Goal: Task Accomplishment & Management: Manage account settings

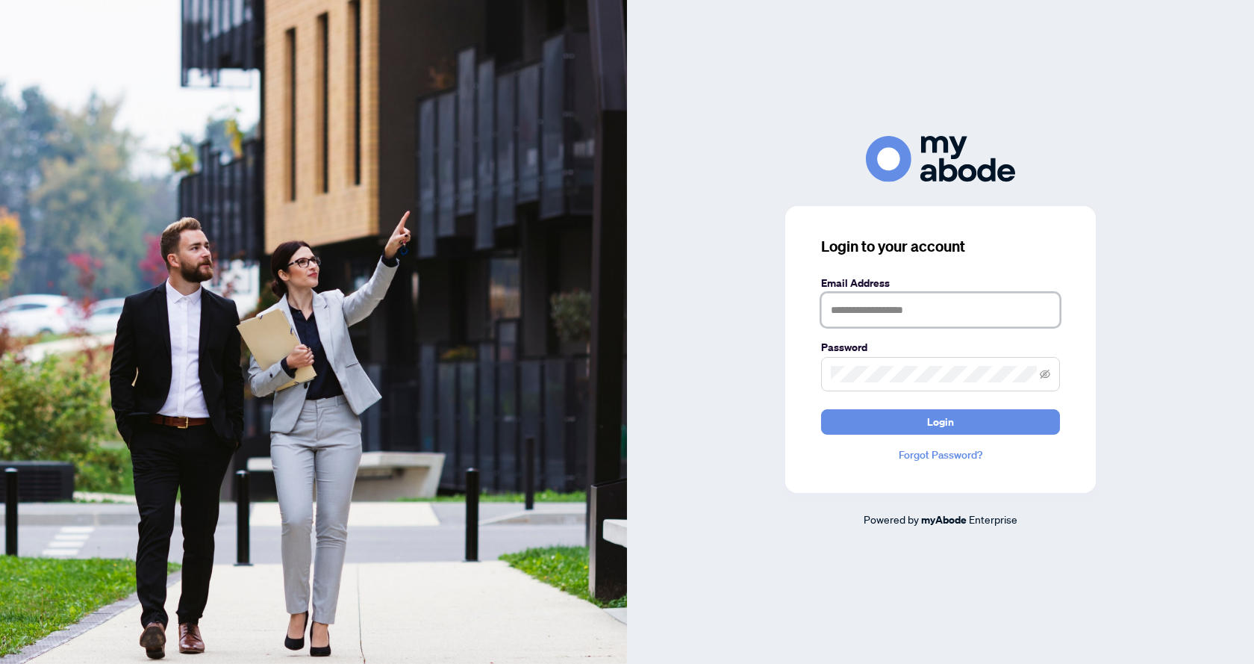
click at [886, 314] on input "text" at bounding box center [940, 310] width 239 height 34
type input "**********"
click at [821, 409] on button "Login" at bounding box center [940, 421] width 239 height 25
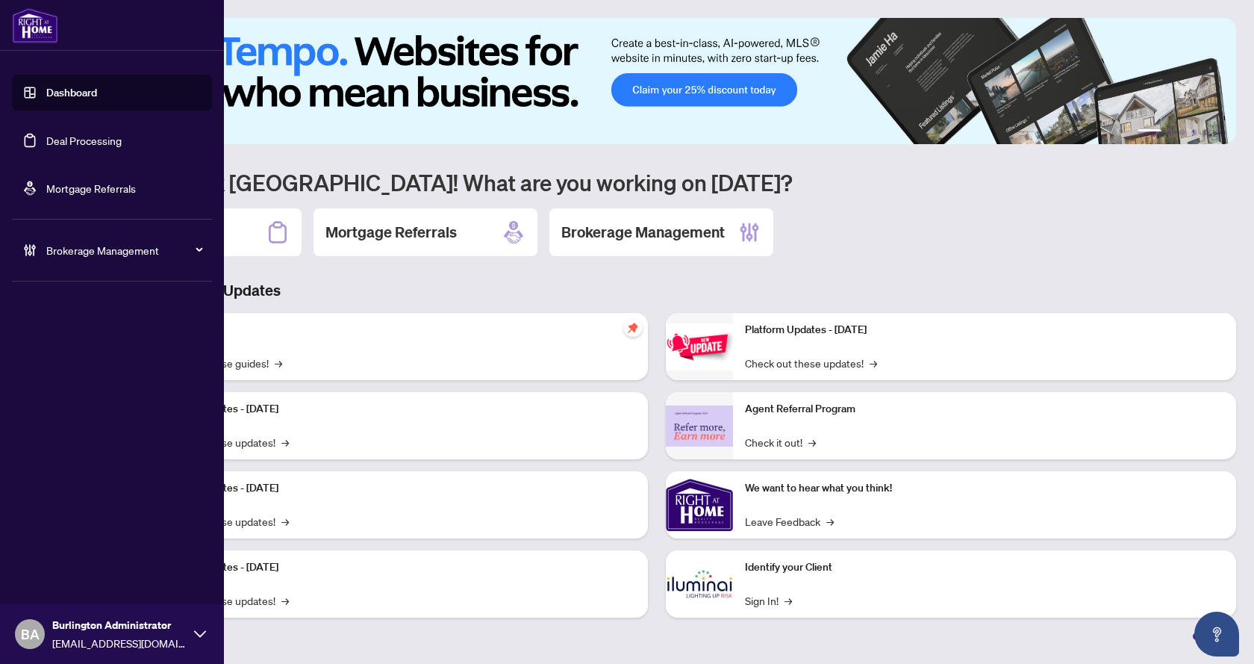
click at [75, 143] on link "Deal Processing" at bounding box center [83, 140] width 75 height 13
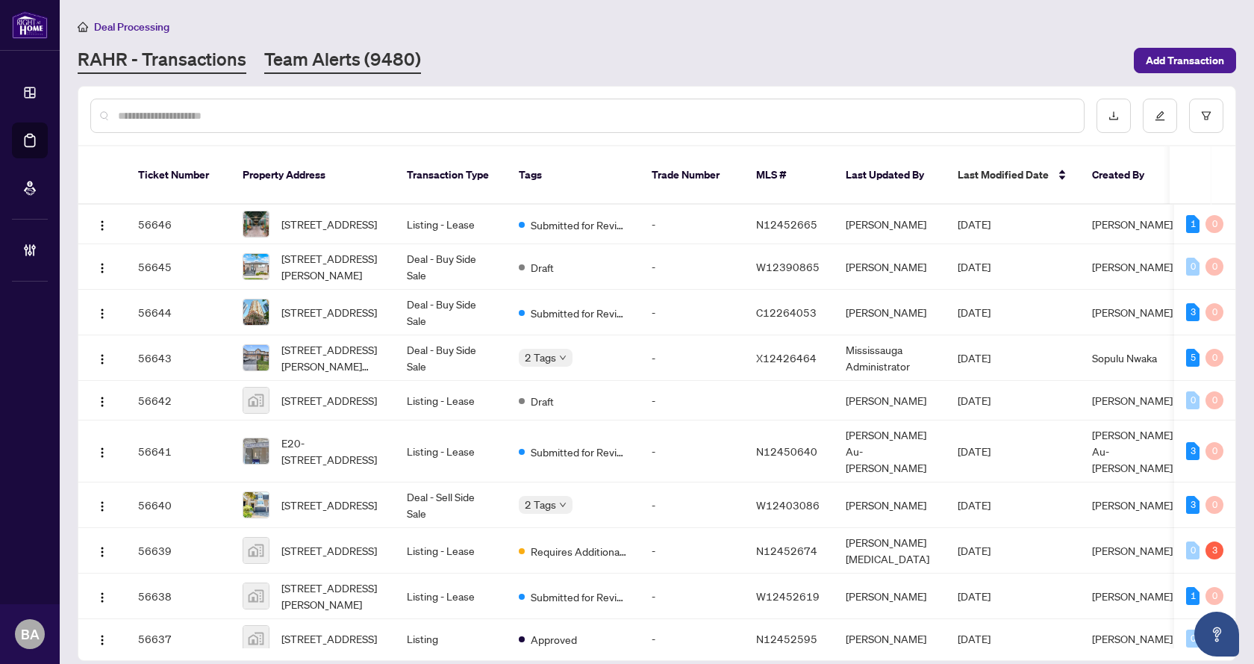
click at [364, 60] on link "Team Alerts (9480)" at bounding box center [342, 60] width 157 height 27
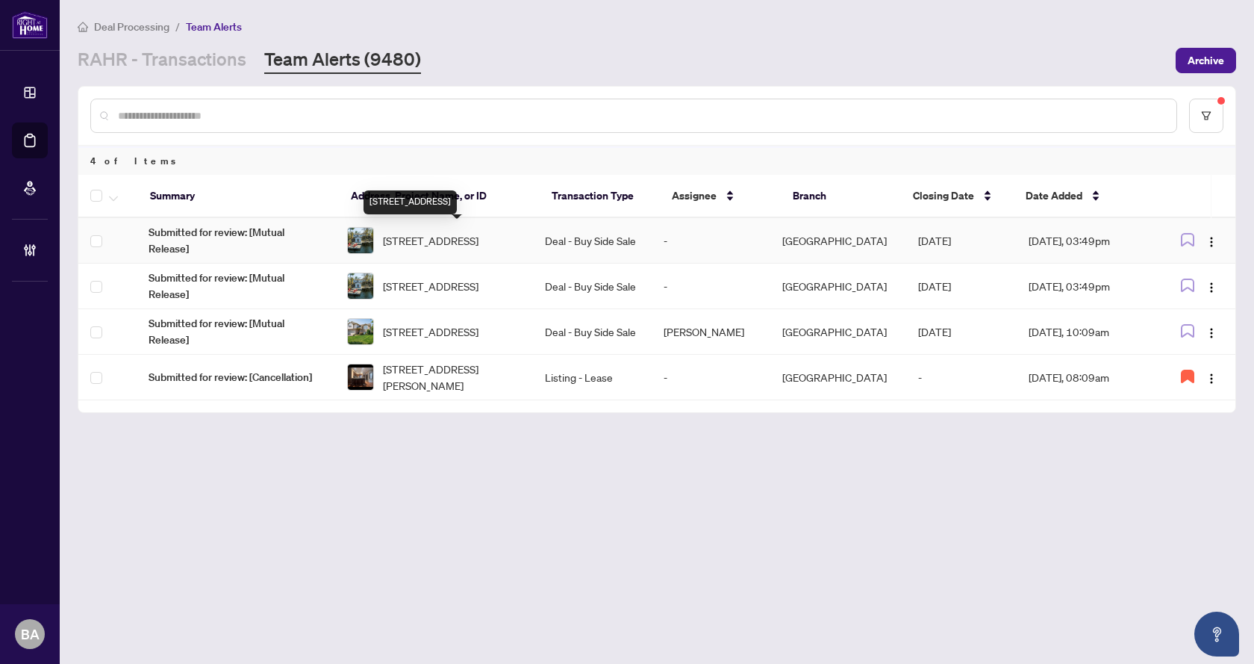
click at [399, 241] on span "[STREET_ADDRESS]" at bounding box center [431, 240] width 96 height 16
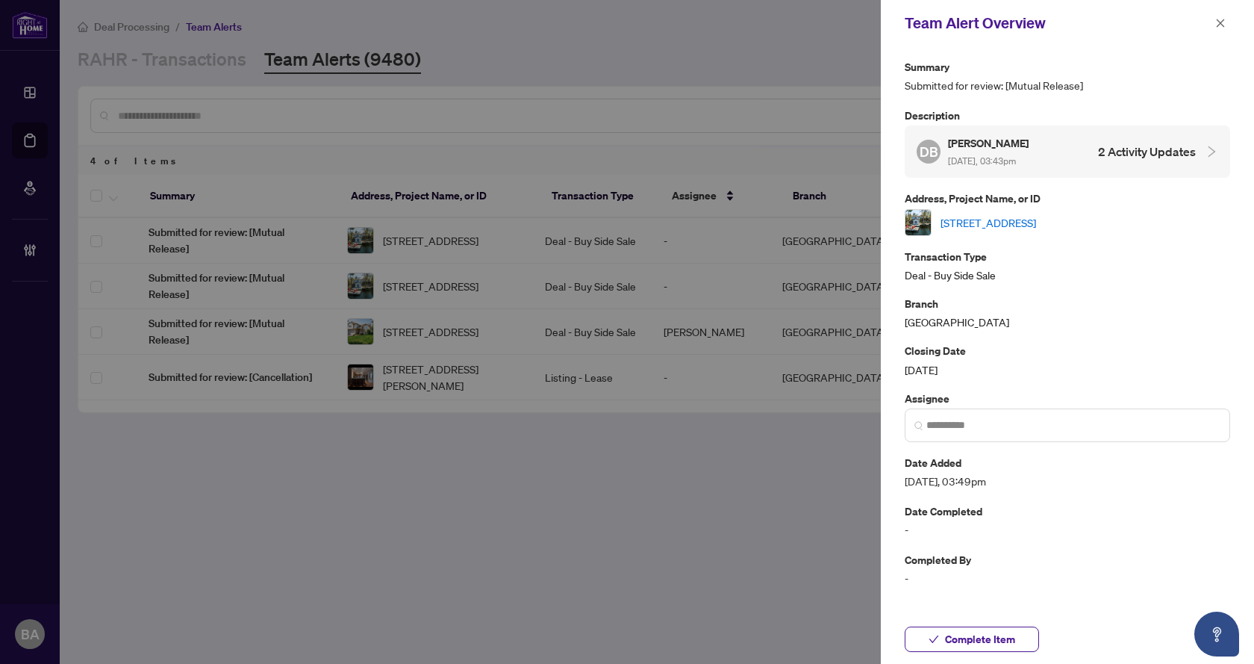
click at [1009, 220] on link "[STREET_ADDRESS]" at bounding box center [989, 222] width 96 height 16
click at [987, 225] on link "[STREET_ADDRESS]" at bounding box center [989, 222] width 96 height 16
click at [1218, 25] on icon "close" at bounding box center [1221, 23] width 10 height 10
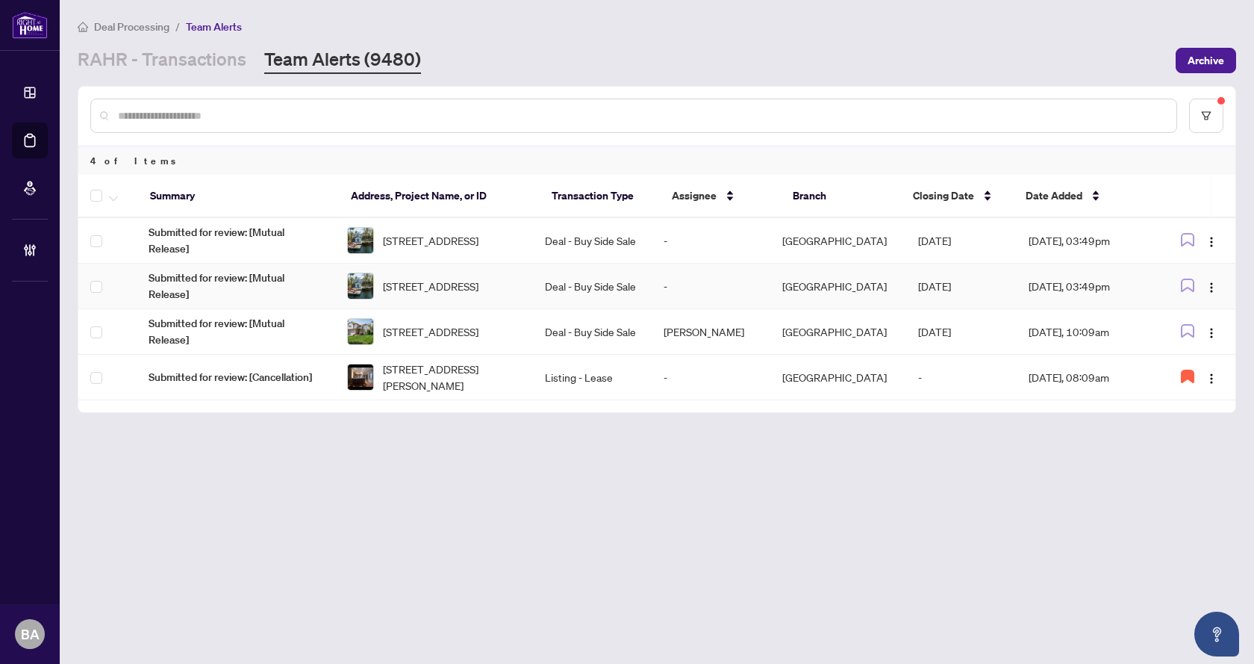
click at [531, 271] on td "[STREET_ADDRESS]" at bounding box center [434, 287] width 198 height 46
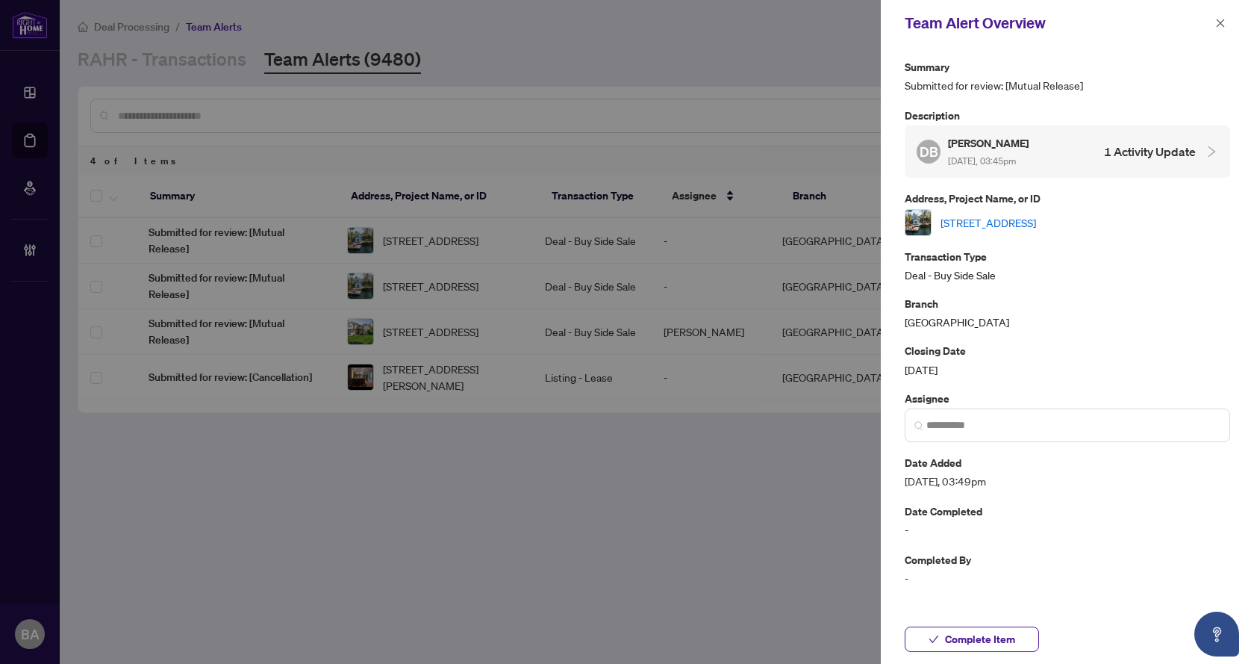
click at [974, 219] on link "[STREET_ADDRESS]" at bounding box center [989, 222] width 96 height 16
click at [1226, 24] on button "button" at bounding box center [1220, 23] width 19 height 18
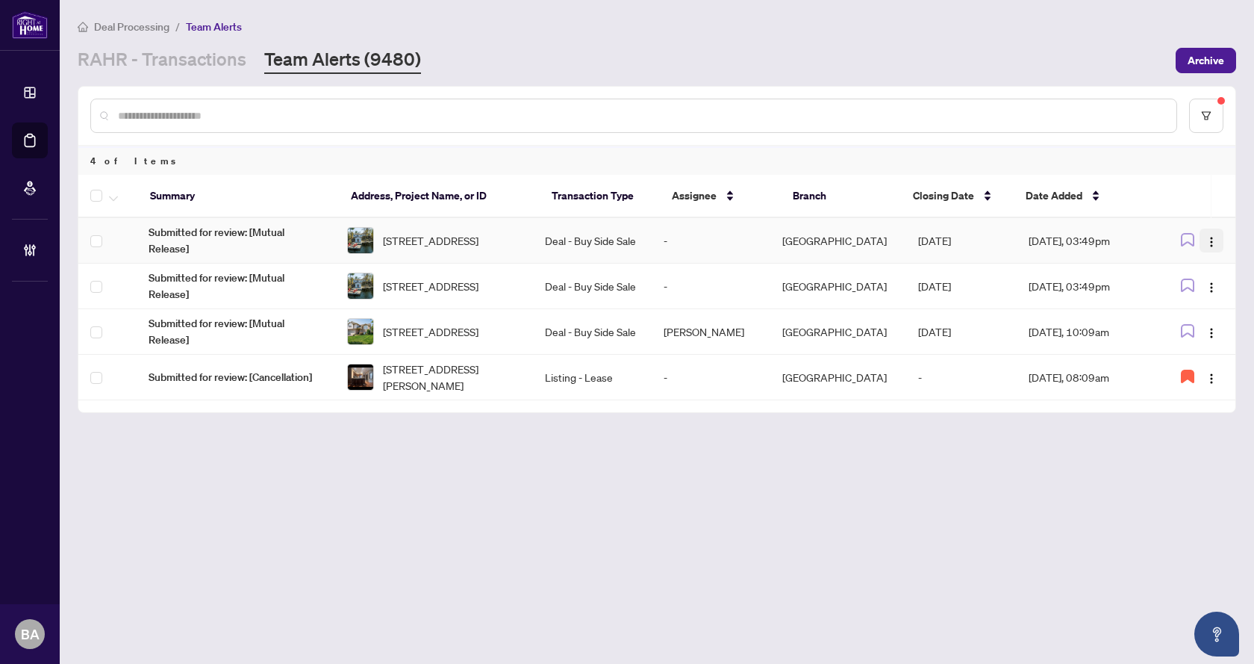
click at [1220, 240] on button "button" at bounding box center [1212, 240] width 24 height 24
click at [1174, 275] on span "Assign Myself" at bounding box center [1176, 269] width 69 height 16
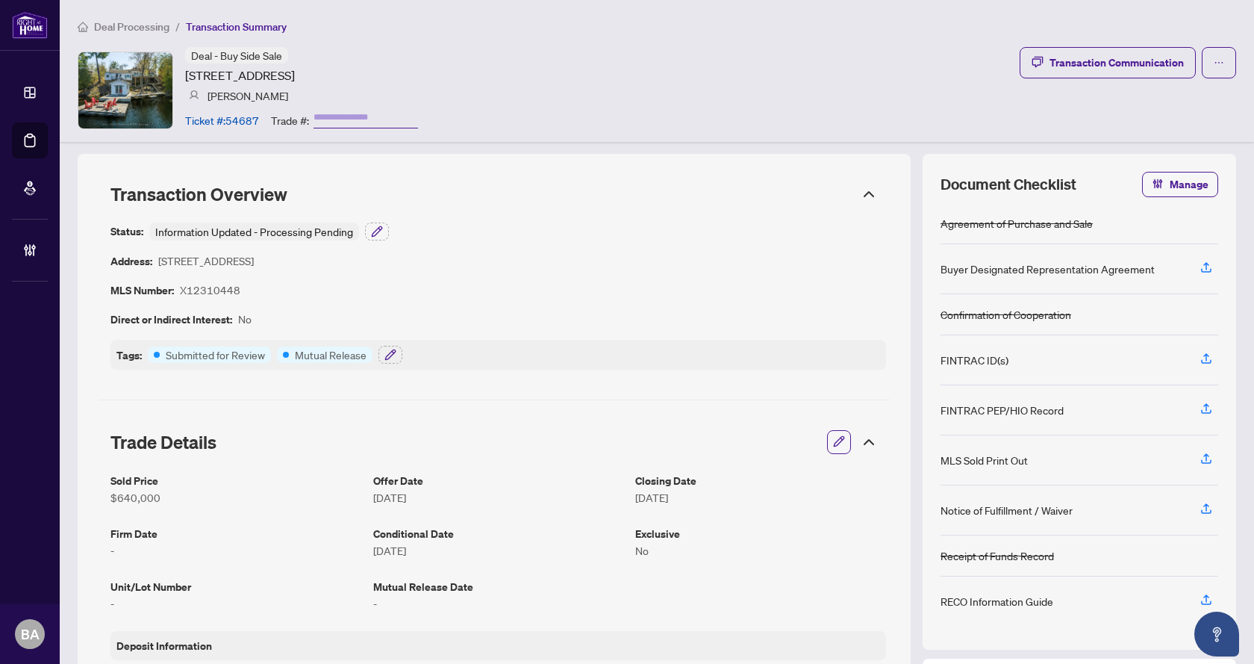
click at [833, 441] on icon "button" at bounding box center [839, 441] width 12 height 12
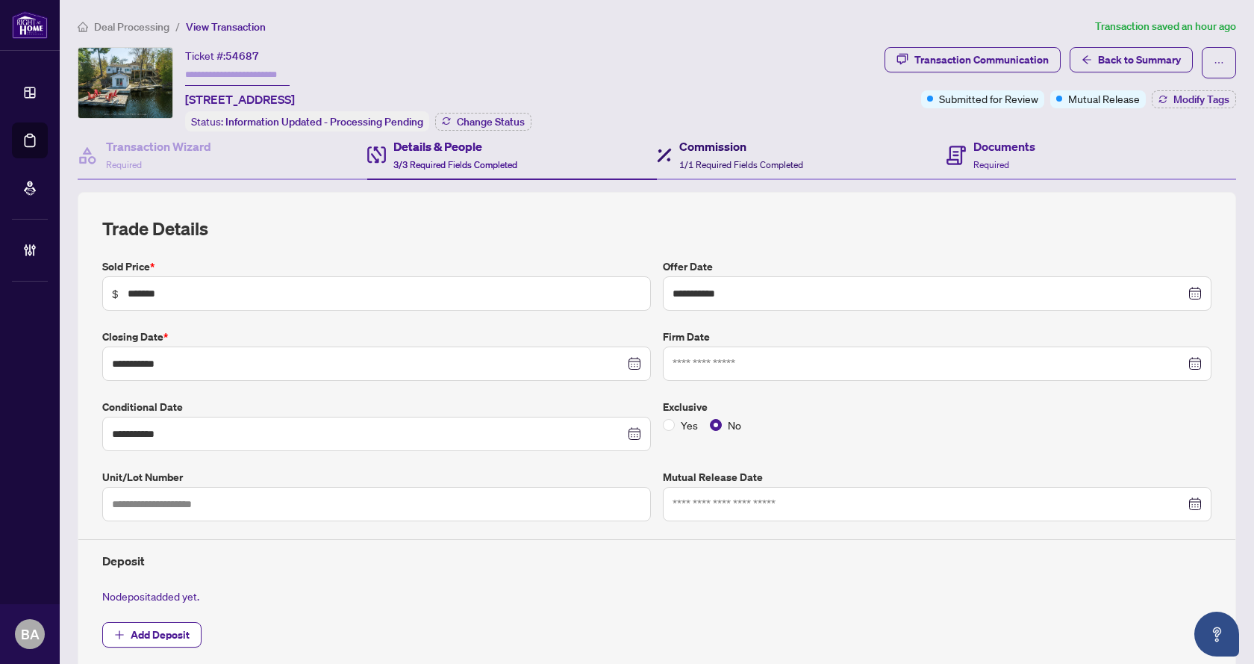
drag, startPoint x: 712, startPoint y: 152, endPoint x: 1036, endPoint y: 152, distance: 324.8
click at [712, 152] on h4 "Commission" at bounding box center [742, 146] width 124 height 18
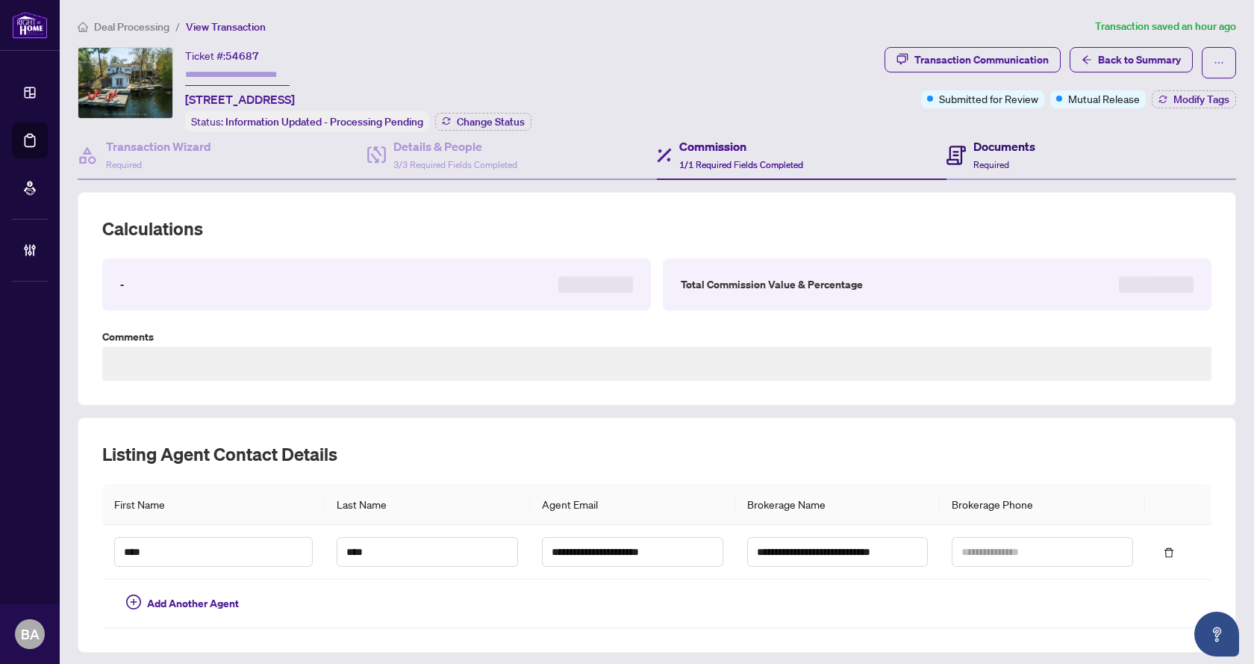
click at [1007, 152] on h4 "Documents" at bounding box center [1005, 146] width 62 height 18
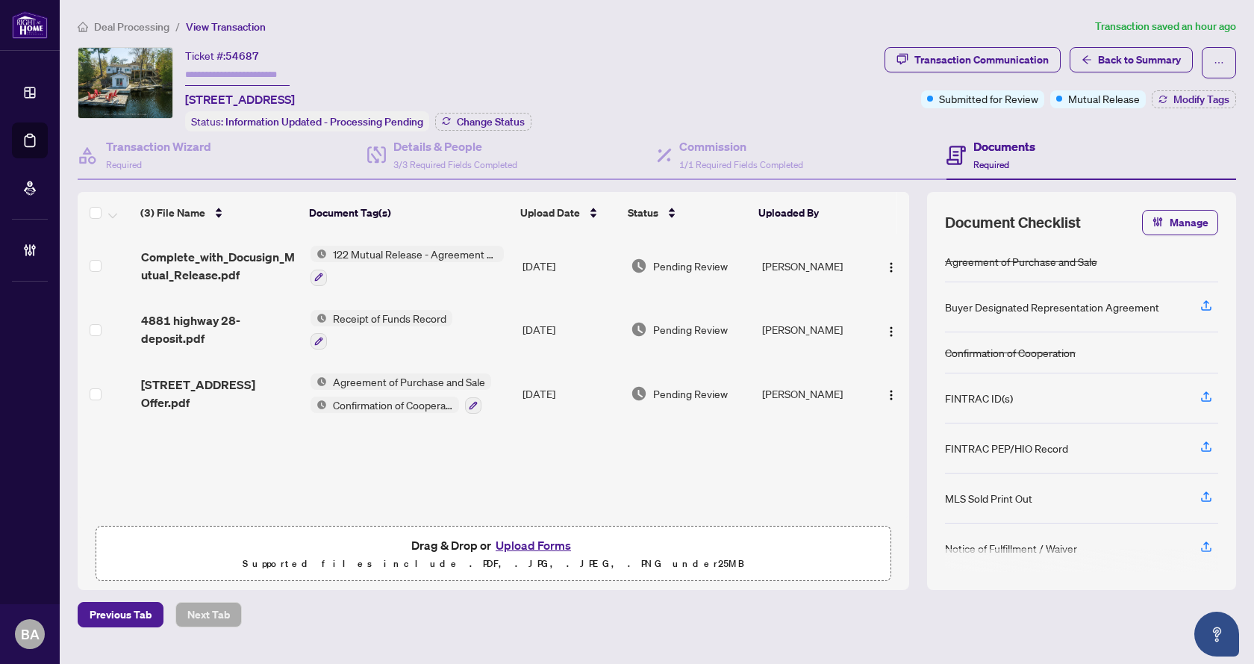
click at [227, 252] on span "Complete_with_Docusign_Mutual_Release.pdf" at bounding box center [220, 266] width 158 height 36
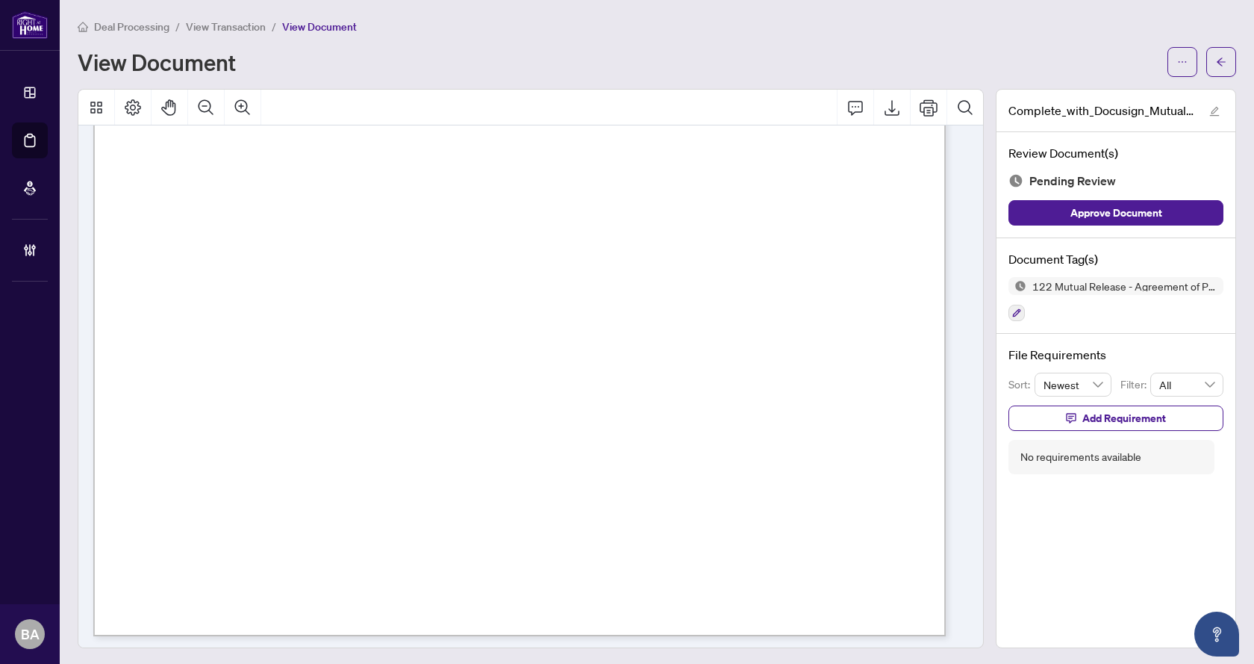
scroll to position [612, 0]
click at [874, 104] on button "Export" at bounding box center [892, 108] width 36 height 36
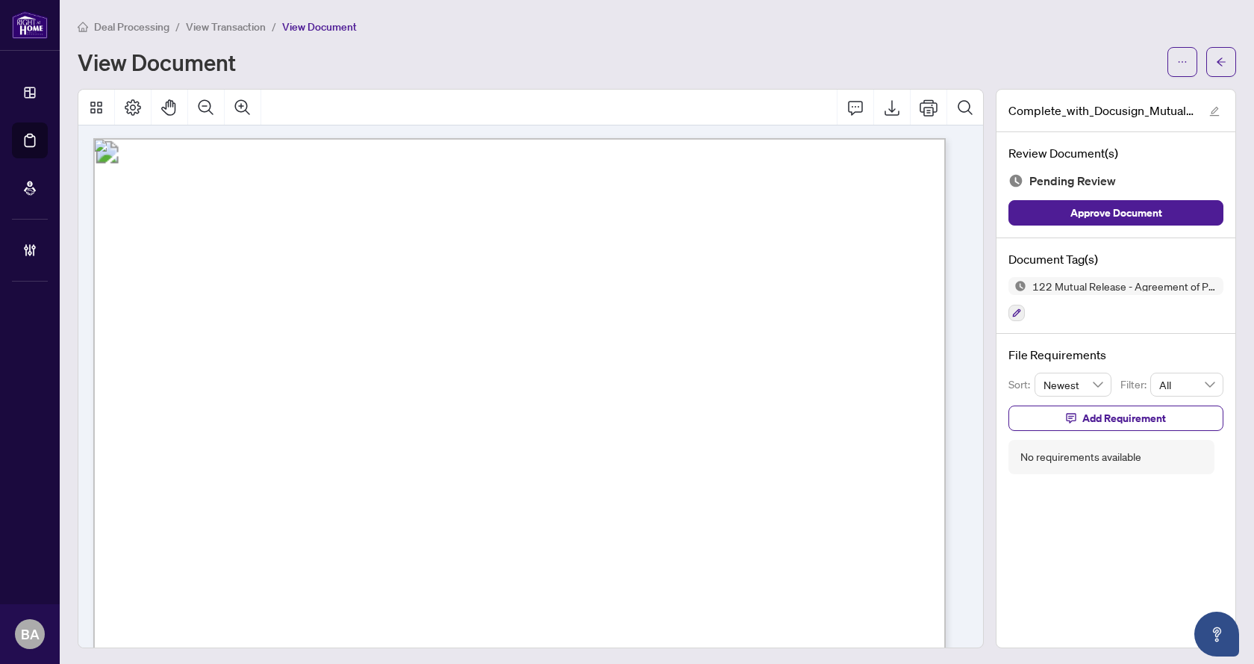
scroll to position [0, 0]
click at [1219, 55] on button "button" at bounding box center [1222, 62] width 30 height 30
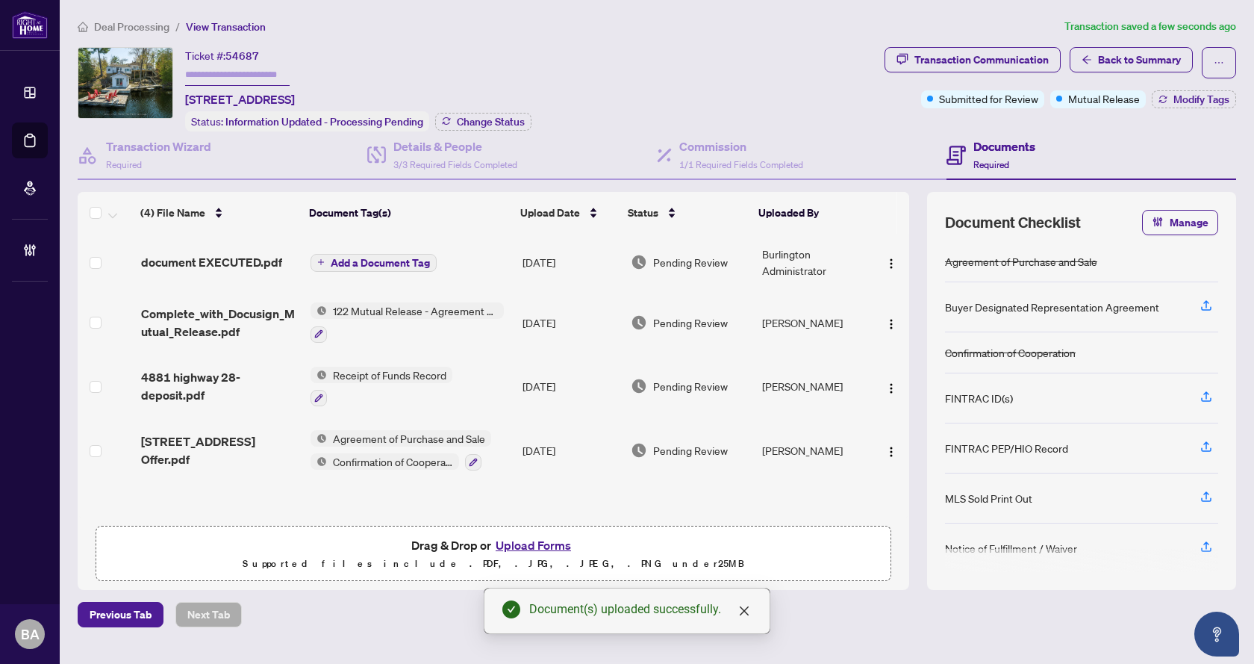
click at [348, 262] on span "Add a Document Tag" at bounding box center [380, 263] width 99 height 10
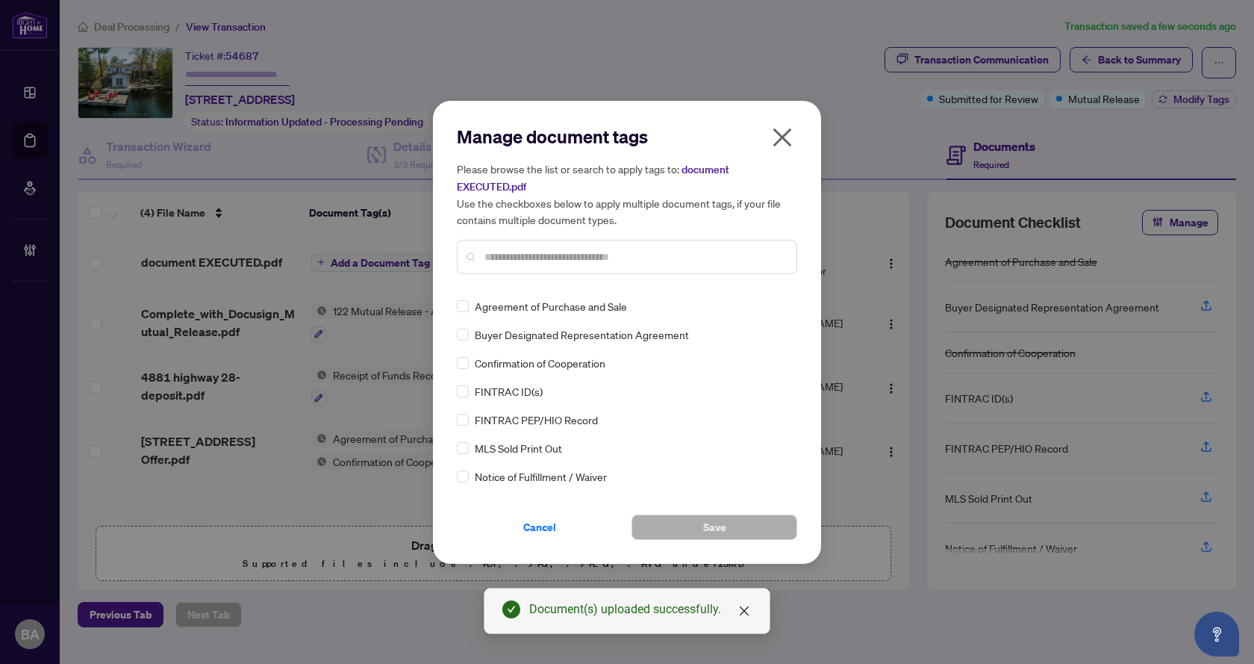
click at [514, 261] on input "text" at bounding box center [635, 257] width 300 height 16
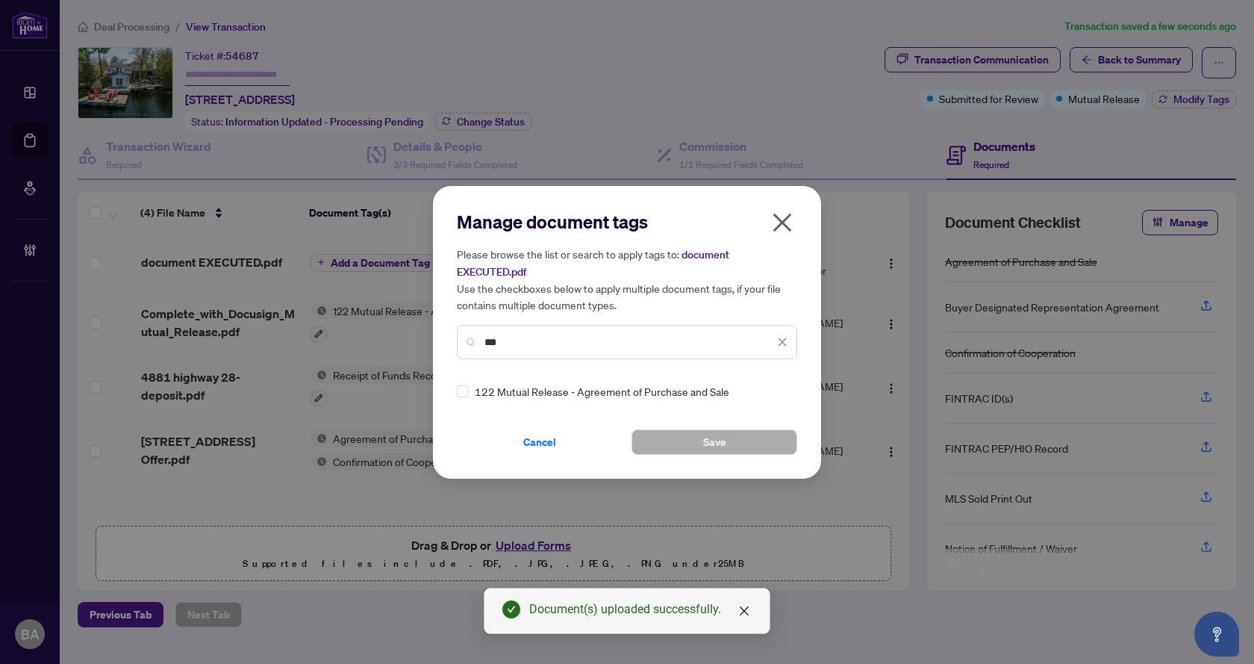
type input "***"
click at [735, 436] on button "Save" at bounding box center [715, 441] width 166 height 25
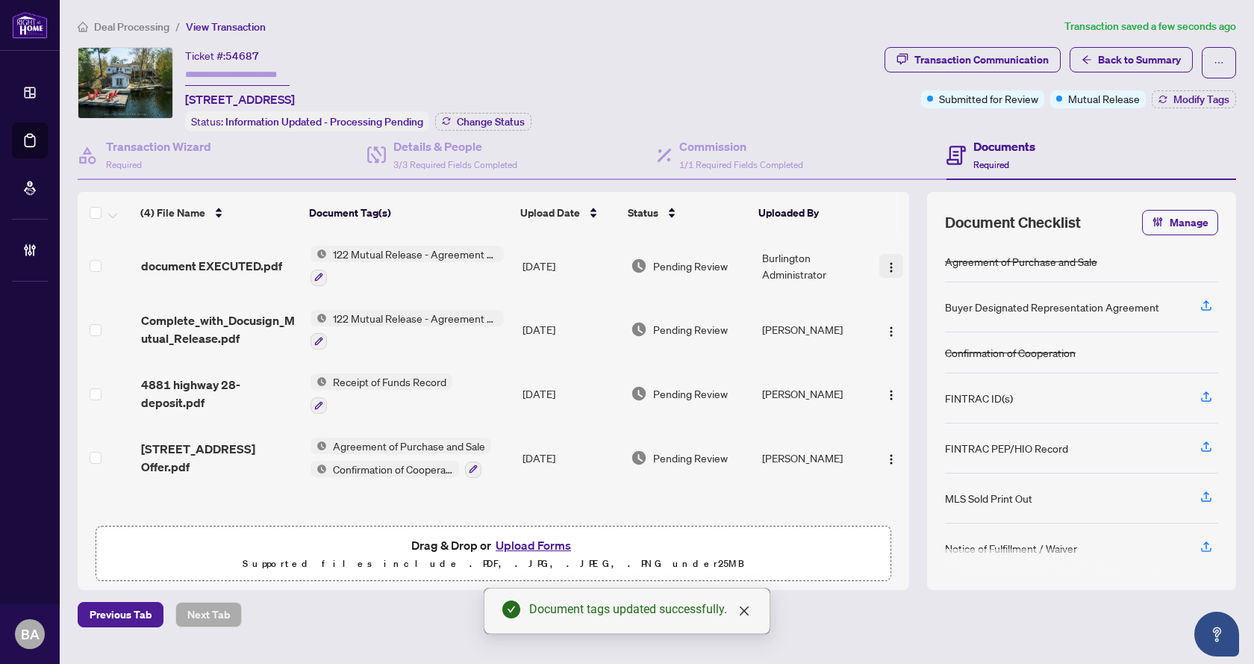
click at [889, 264] on img "button" at bounding box center [892, 267] width 12 height 12
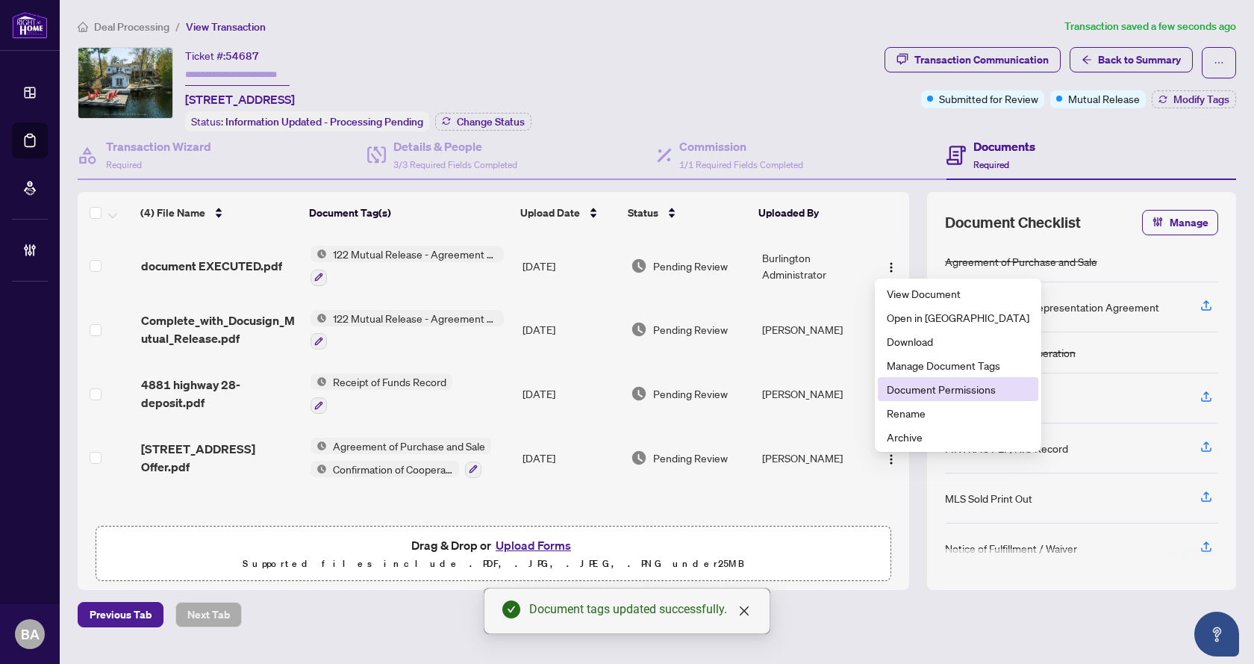
click at [919, 396] on span "Document Permissions" at bounding box center [958, 389] width 143 height 16
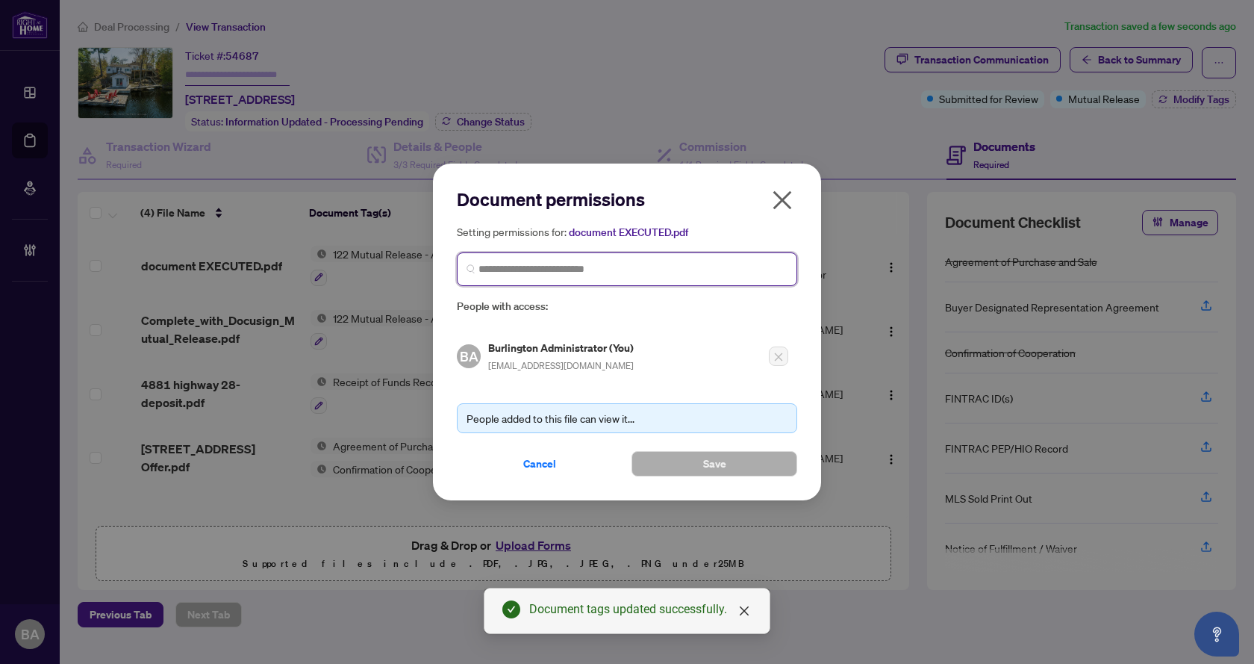
click at [510, 273] on input "search" at bounding box center [633, 269] width 309 height 16
type input "*****"
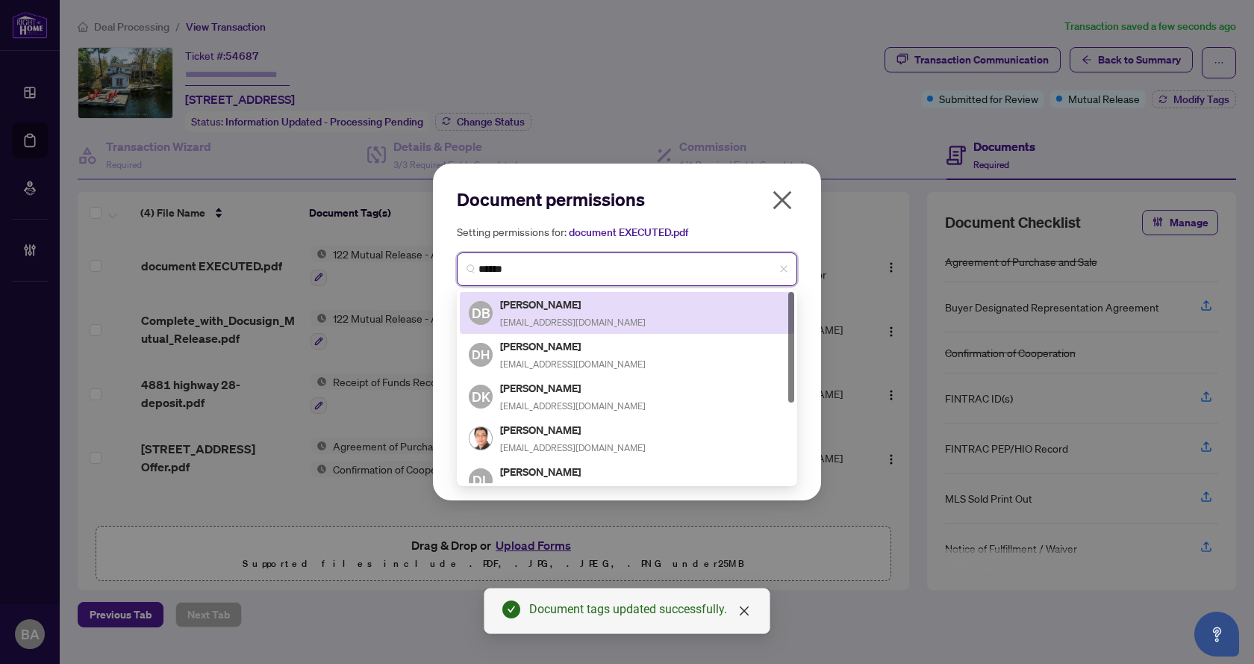
click at [551, 306] on h5 "[PERSON_NAME]" at bounding box center [573, 304] width 146 height 17
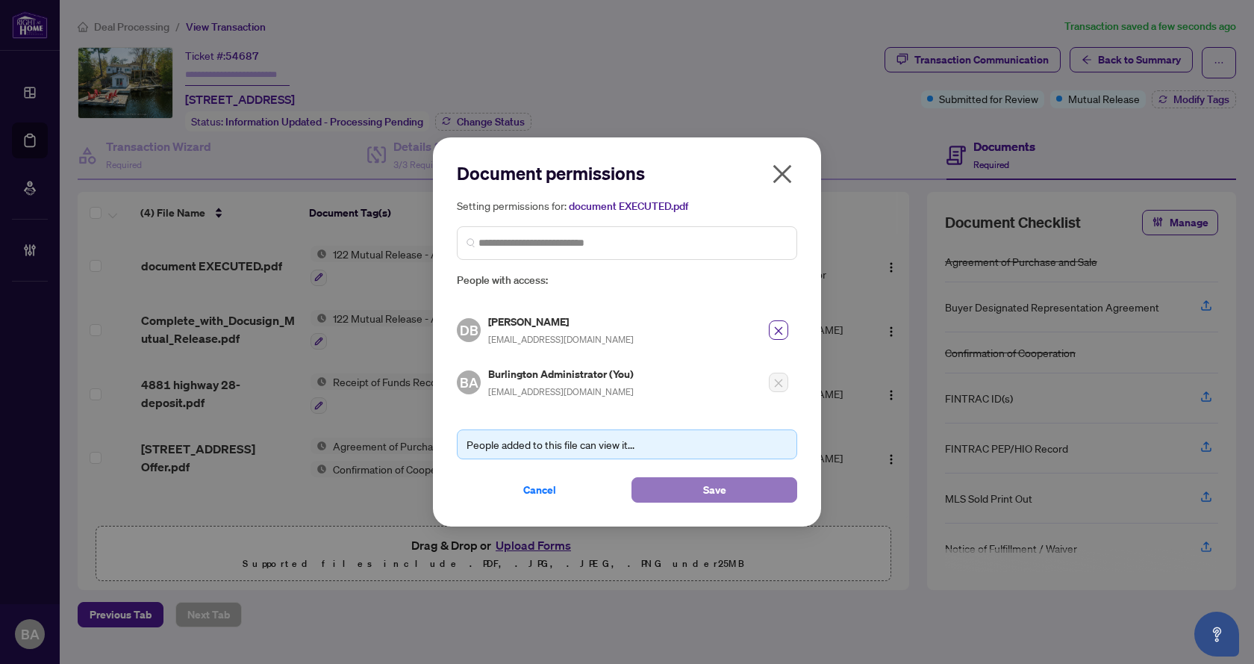
click at [693, 489] on button "Save" at bounding box center [715, 489] width 166 height 25
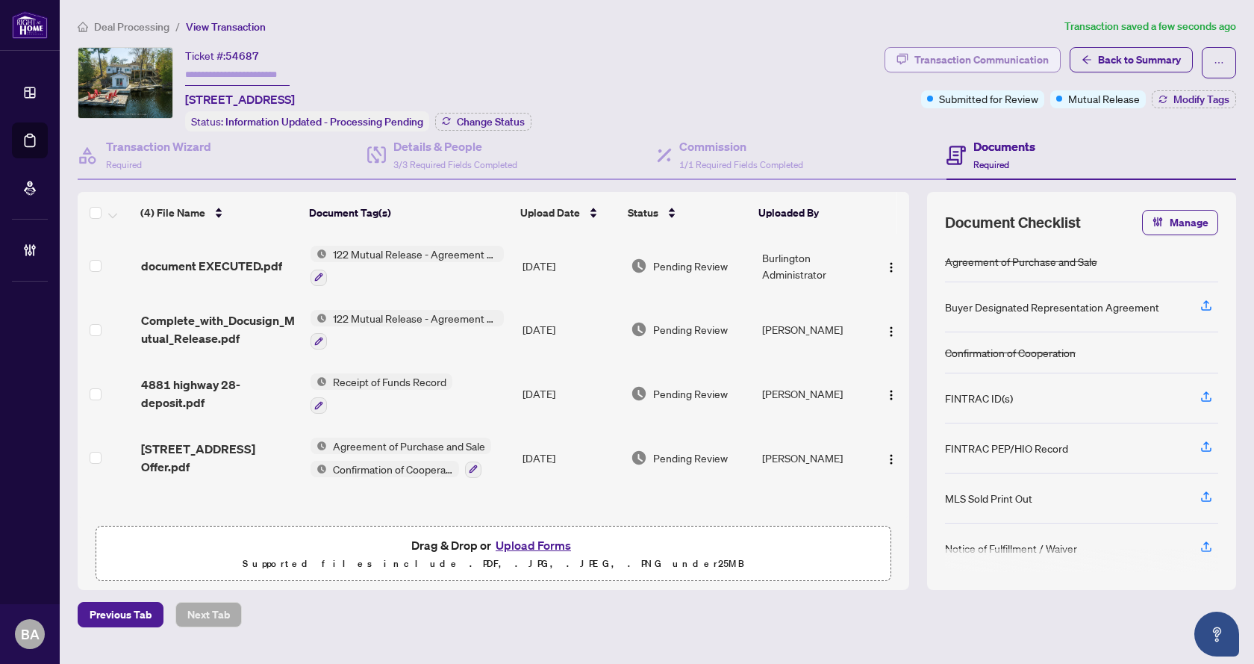
click at [948, 61] on div "Transaction Communication" at bounding box center [982, 60] width 134 height 24
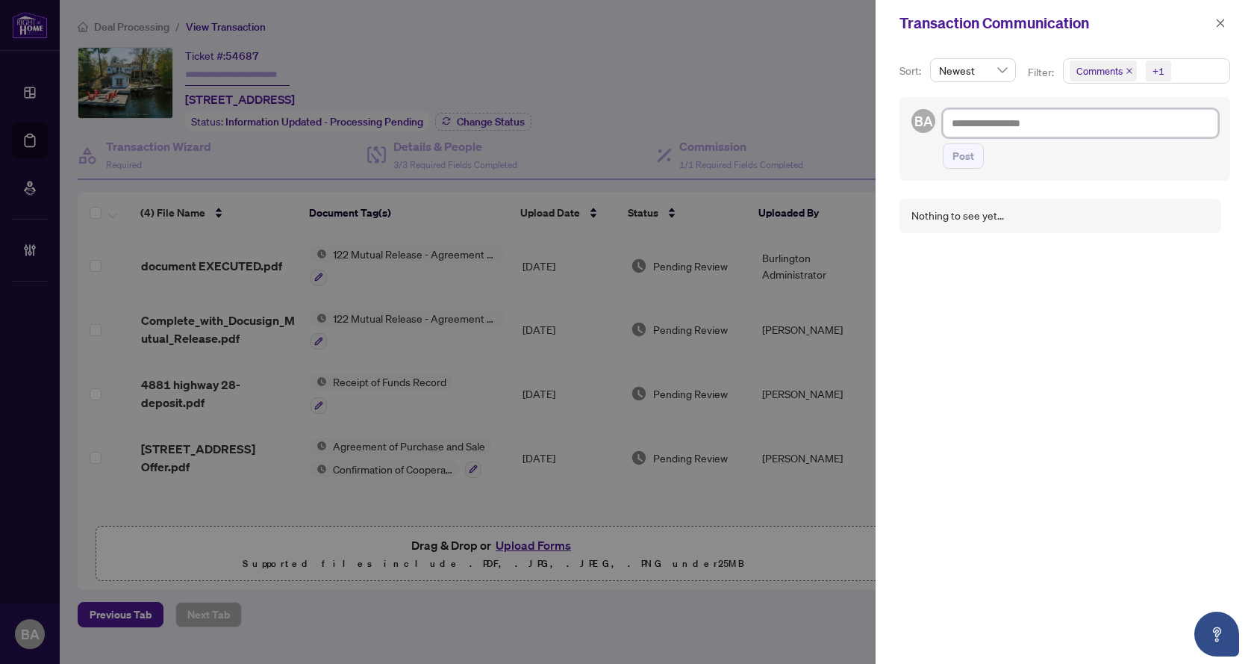
click at [986, 113] on textarea at bounding box center [1081, 123] width 276 height 28
paste textarea "**********"
type textarea "**********"
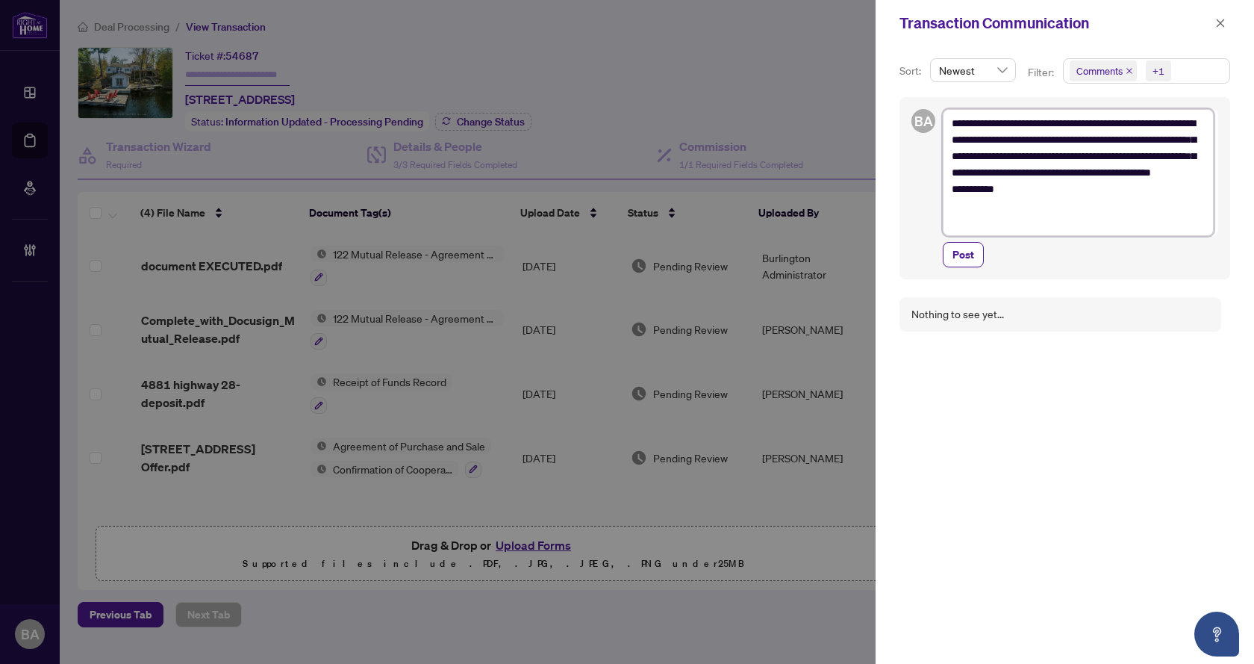
type textarea "**********"
click at [971, 240] on span "Post" at bounding box center [964, 238] width 22 height 24
type textarea "**********"
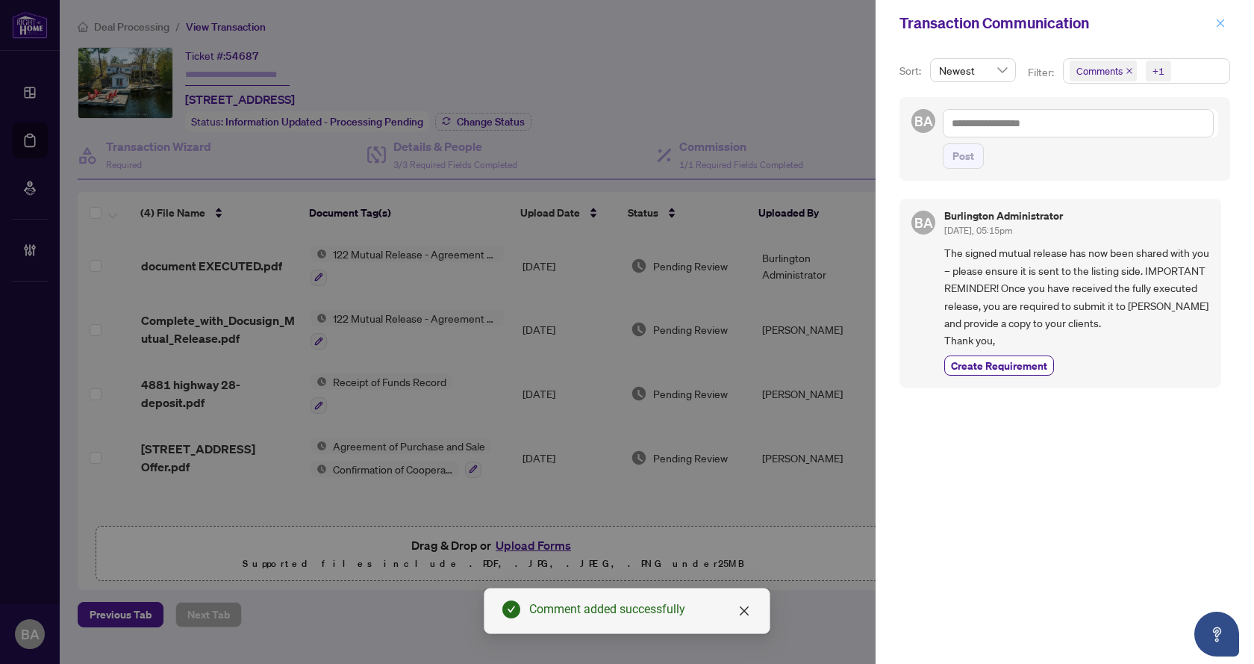
click at [1224, 24] on icon "close" at bounding box center [1221, 23] width 10 height 10
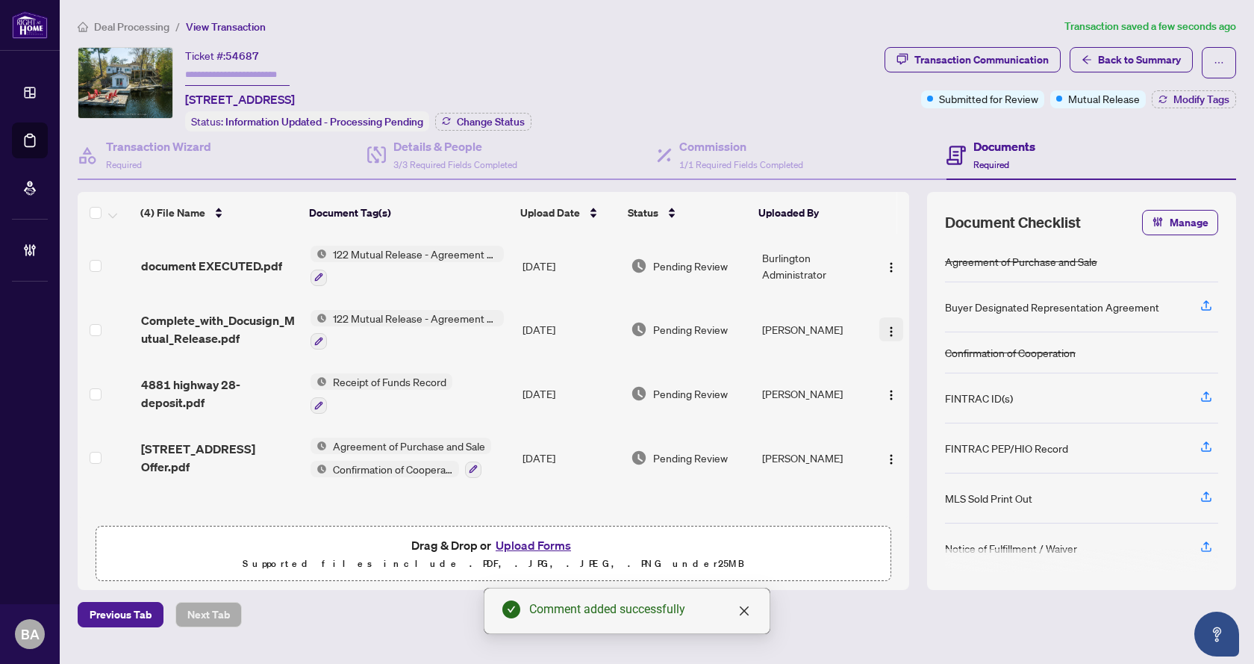
click at [886, 332] on img "button" at bounding box center [892, 332] width 12 height 12
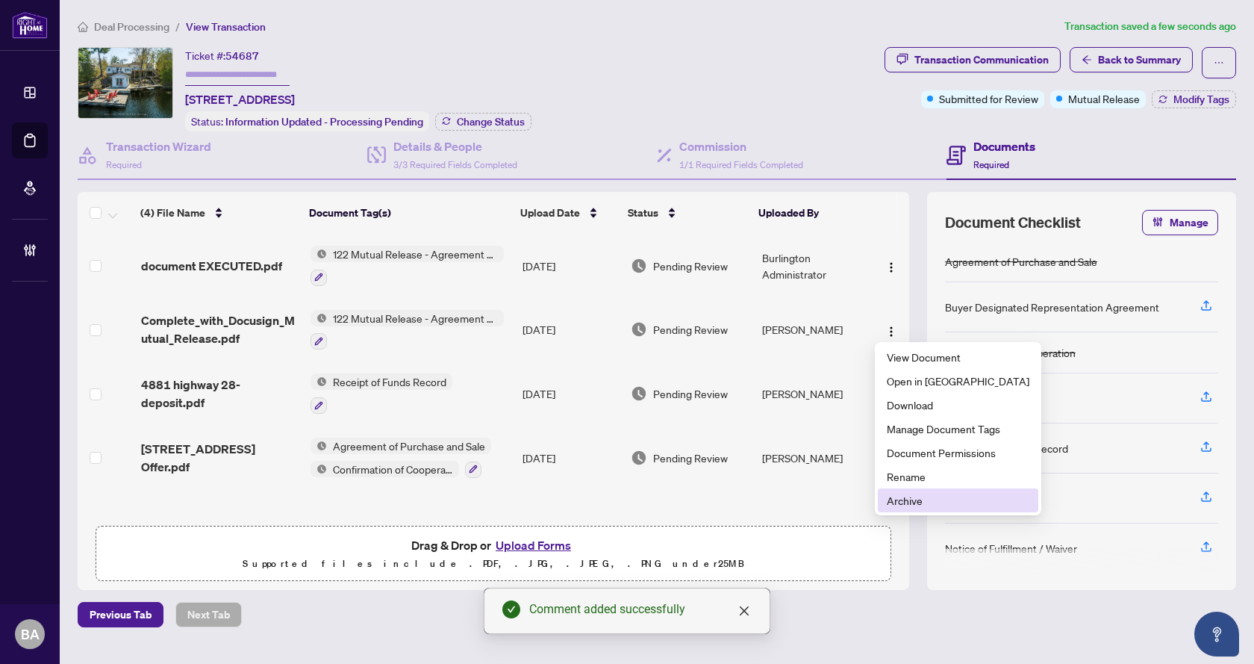
click at [905, 504] on span "Archive" at bounding box center [958, 500] width 143 height 16
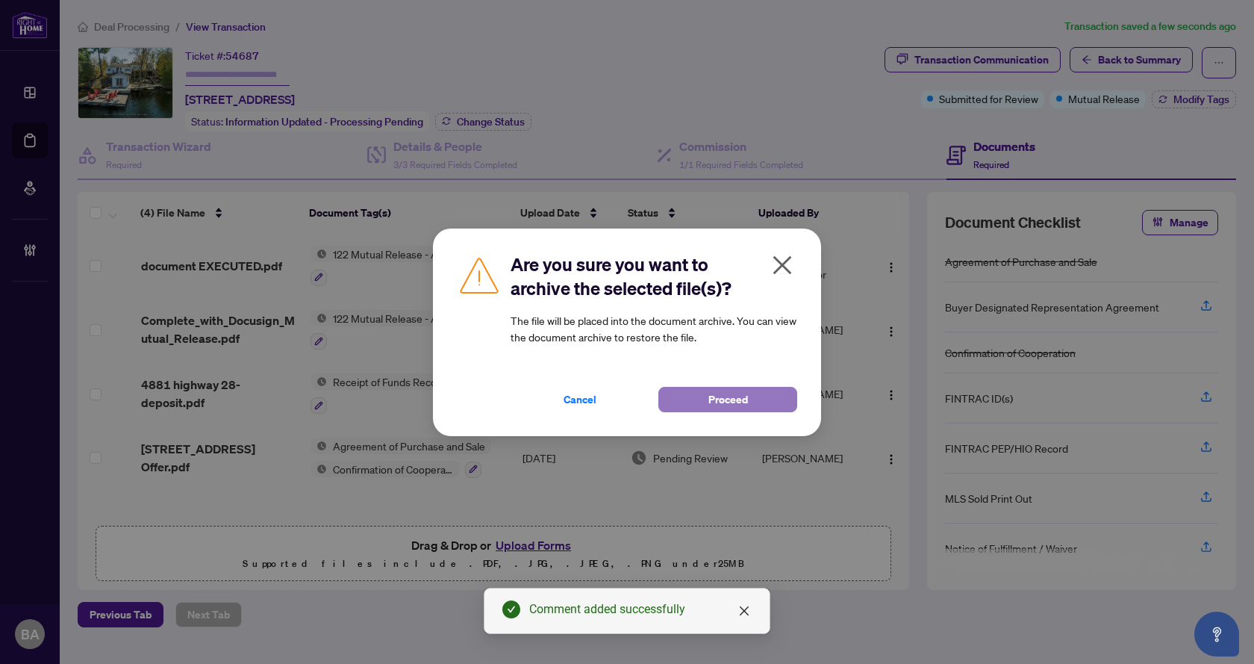
click at [748, 398] on button "Proceed" at bounding box center [728, 399] width 139 height 25
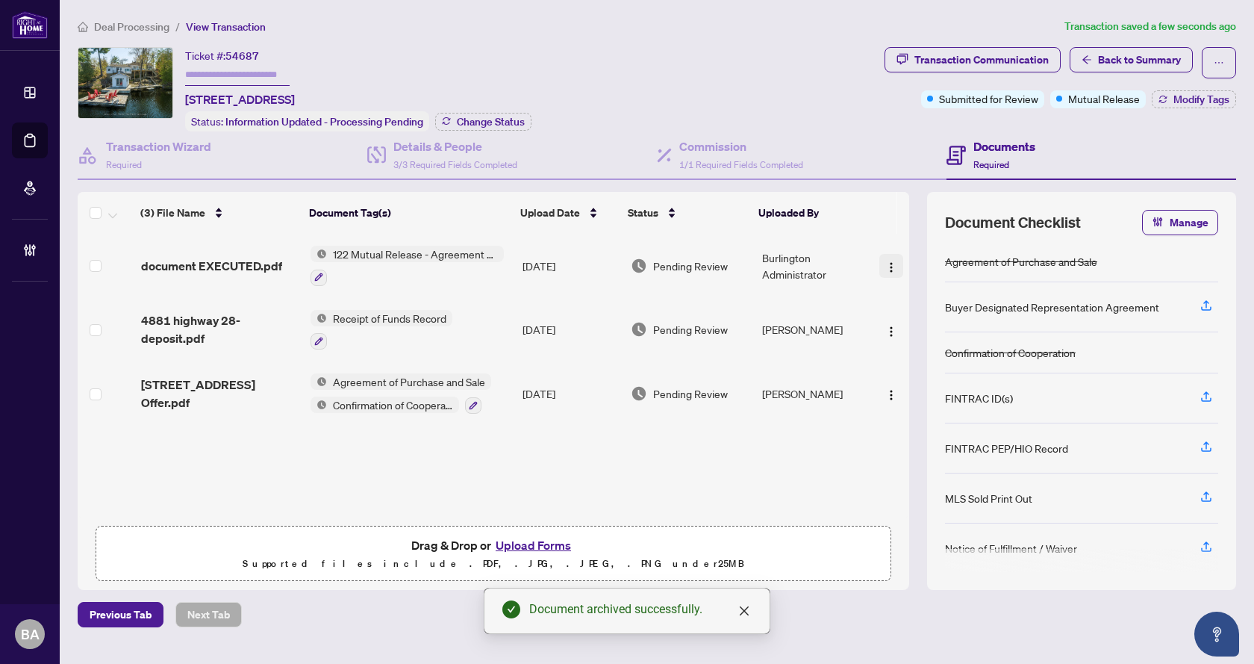
click at [886, 263] on img "button" at bounding box center [892, 267] width 12 height 12
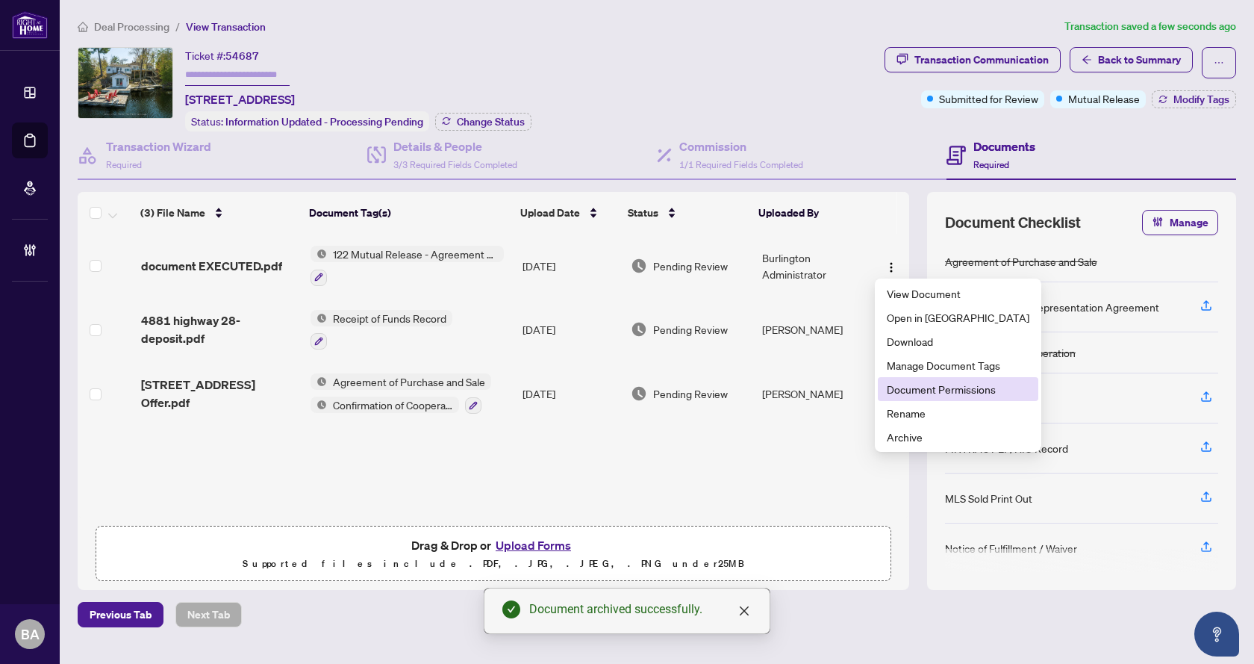
click at [901, 388] on span "Document Permissions" at bounding box center [958, 389] width 143 height 16
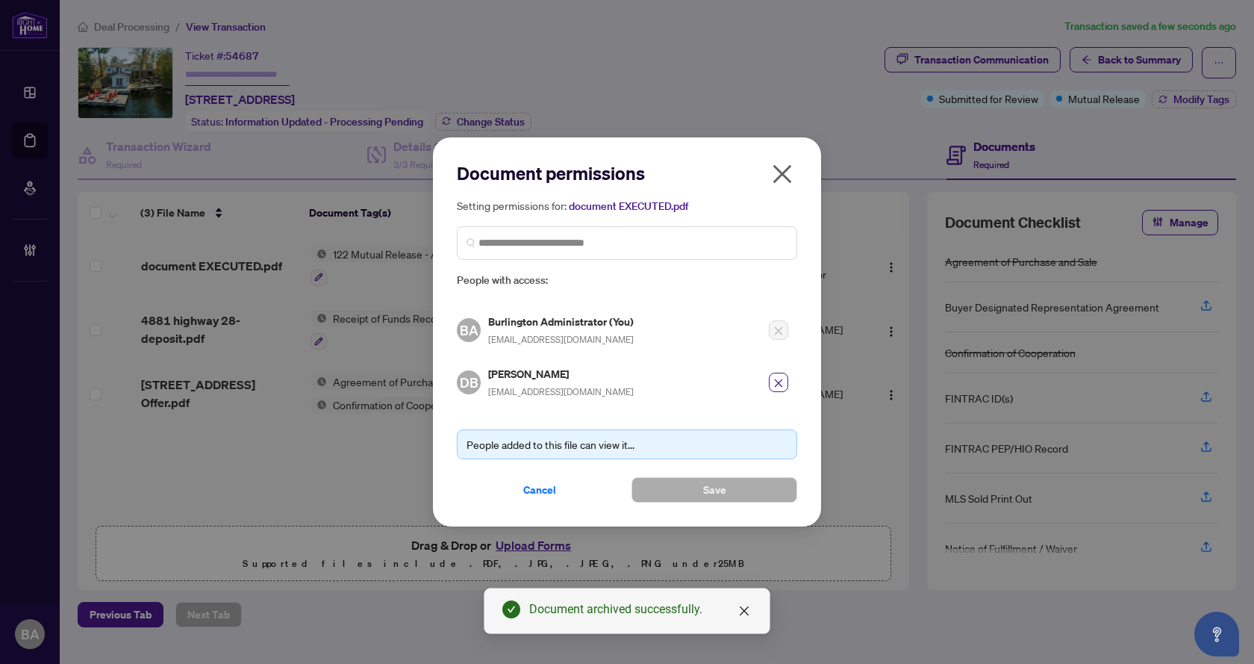
click at [789, 178] on icon "close" at bounding box center [783, 174] width 24 height 24
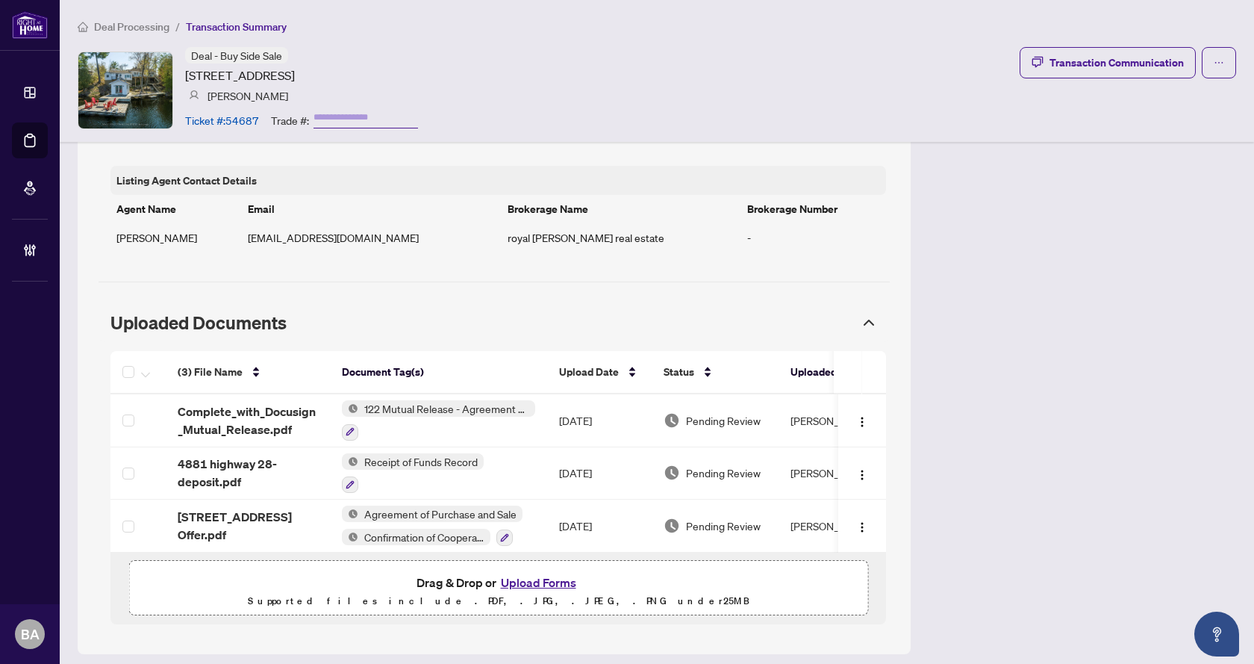
scroll to position [1229, 0]
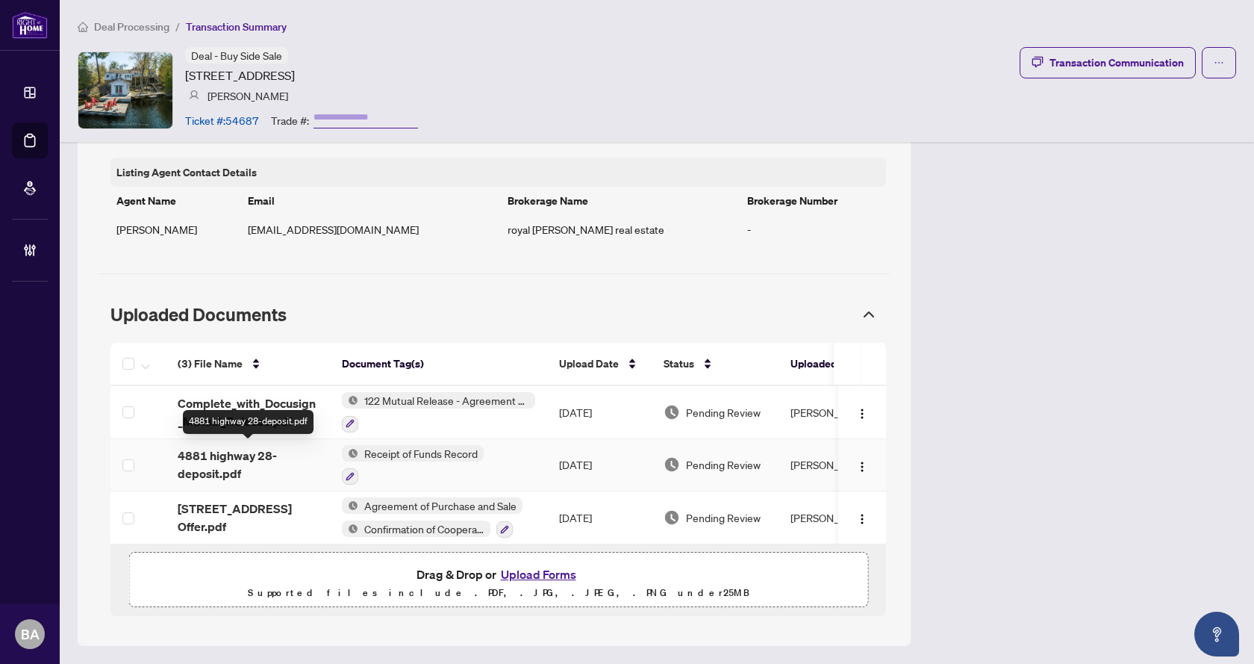
click at [262, 457] on span "4881 highway 28-deposit.pdf" at bounding box center [248, 465] width 140 height 36
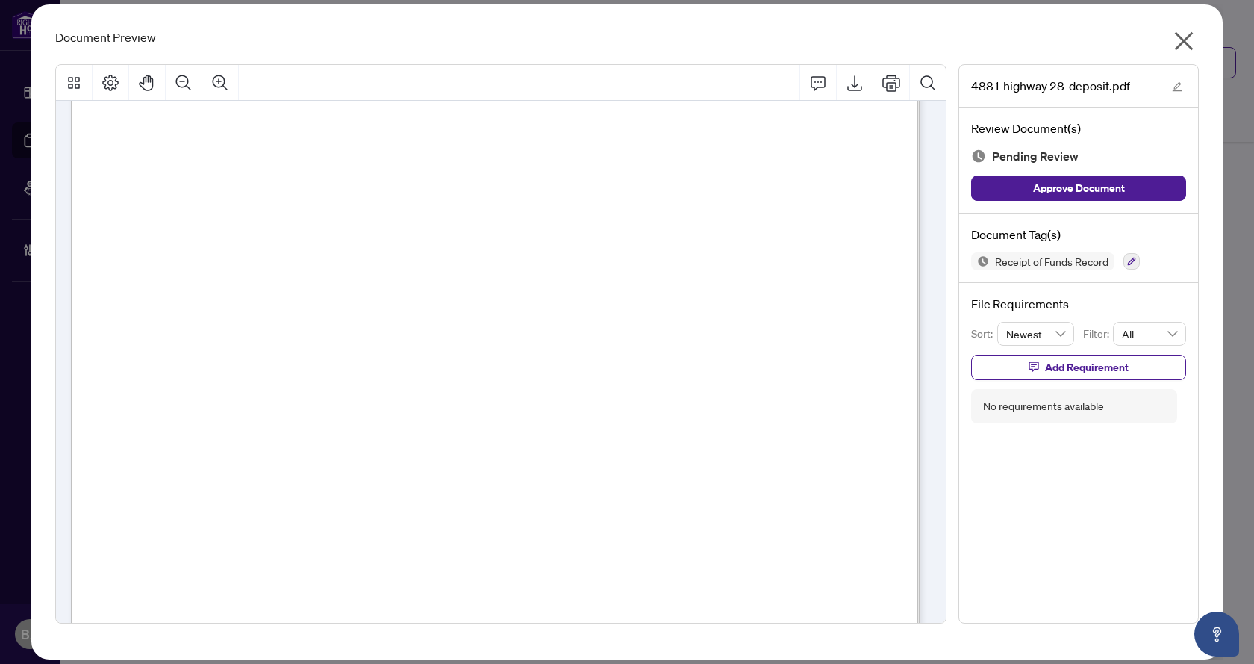
scroll to position [0, 0]
click at [1189, 40] on icon "close" at bounding box center [1184, 41] width 24 height 24
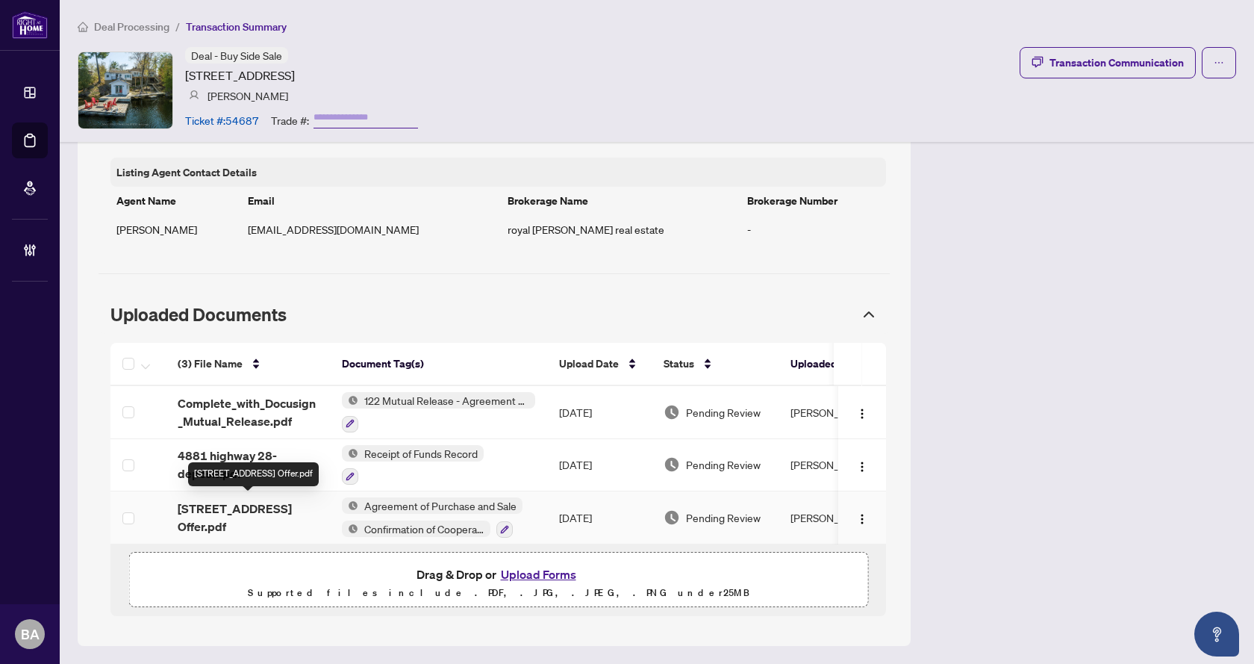
click at [255, 512] on span "[STREET_ADDRESS] Offer.pdf" at bounding box center [248, 518] width 140 height 36
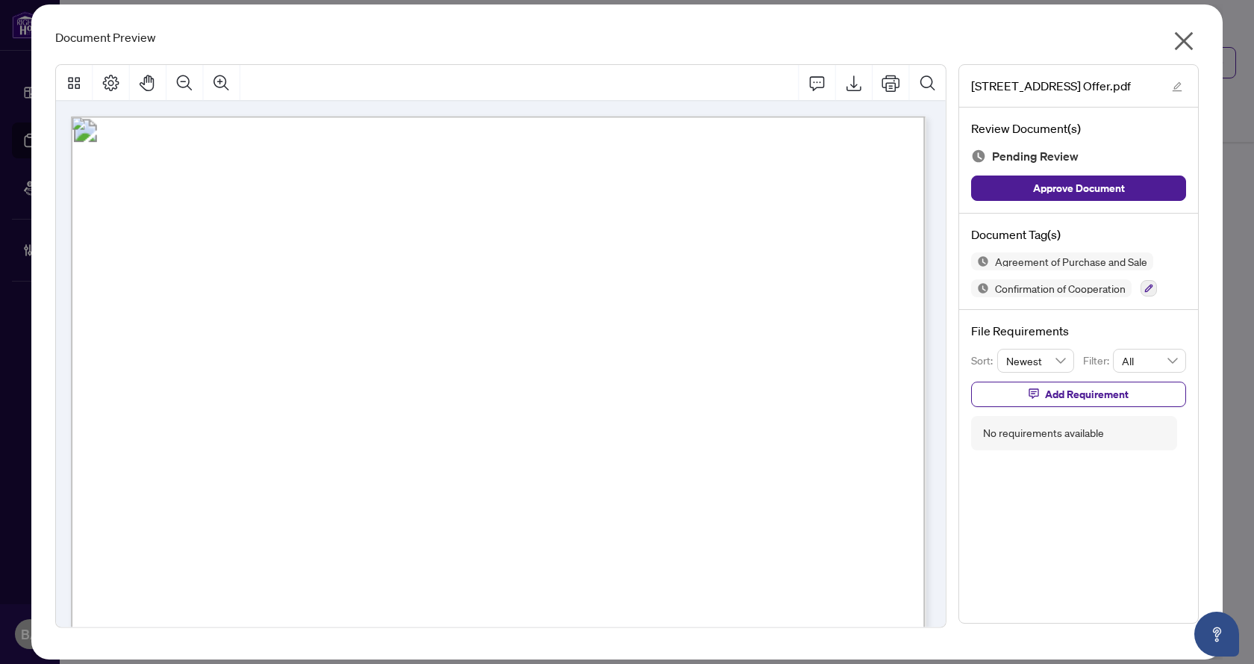
click at [1195, 41] on icon "close" at bounding box center [1184, 41] width 24 height 24
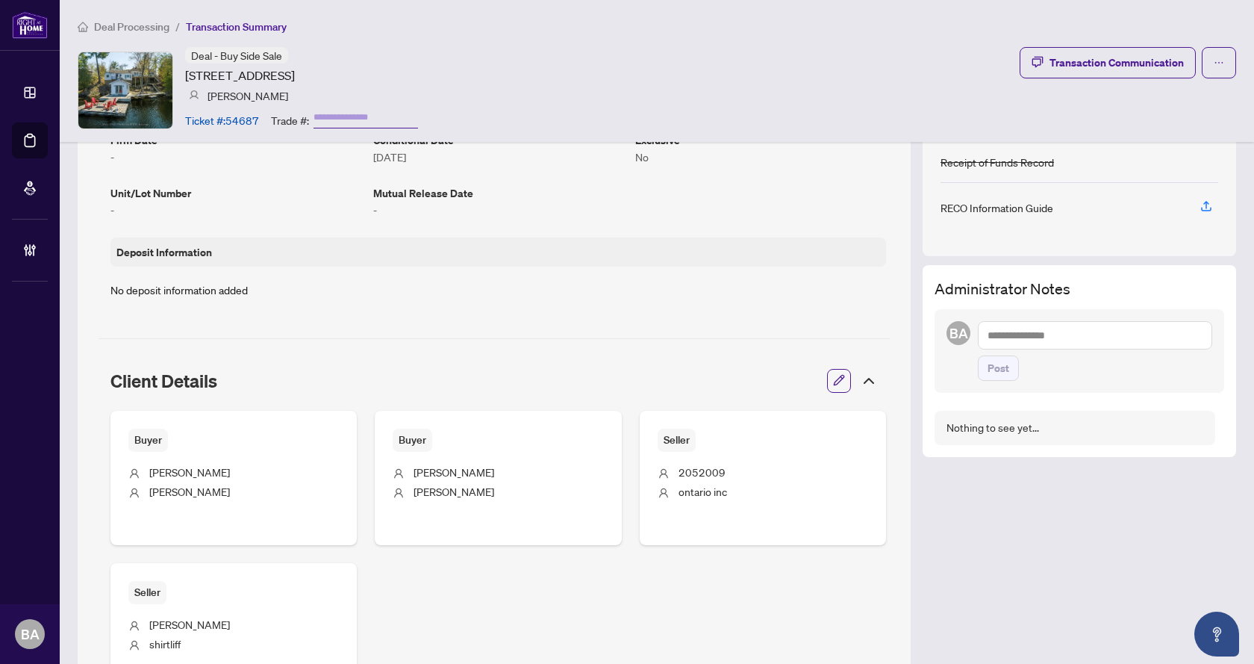
scroll to position [258, 0]
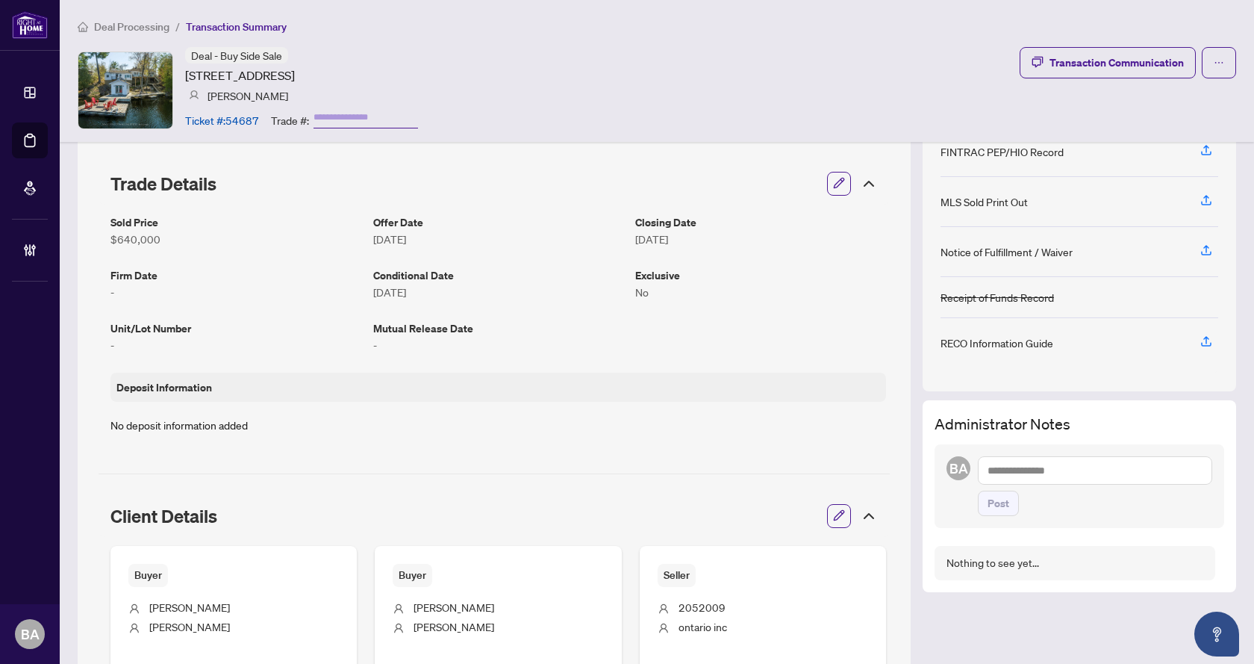
click at [122, 18] on li "Deal Processing" at bounding box center [124, 26] width 92 height 17
click at [101, 28] on span "Deal Processing" at bounding box center [131, 26] width 75 height 13
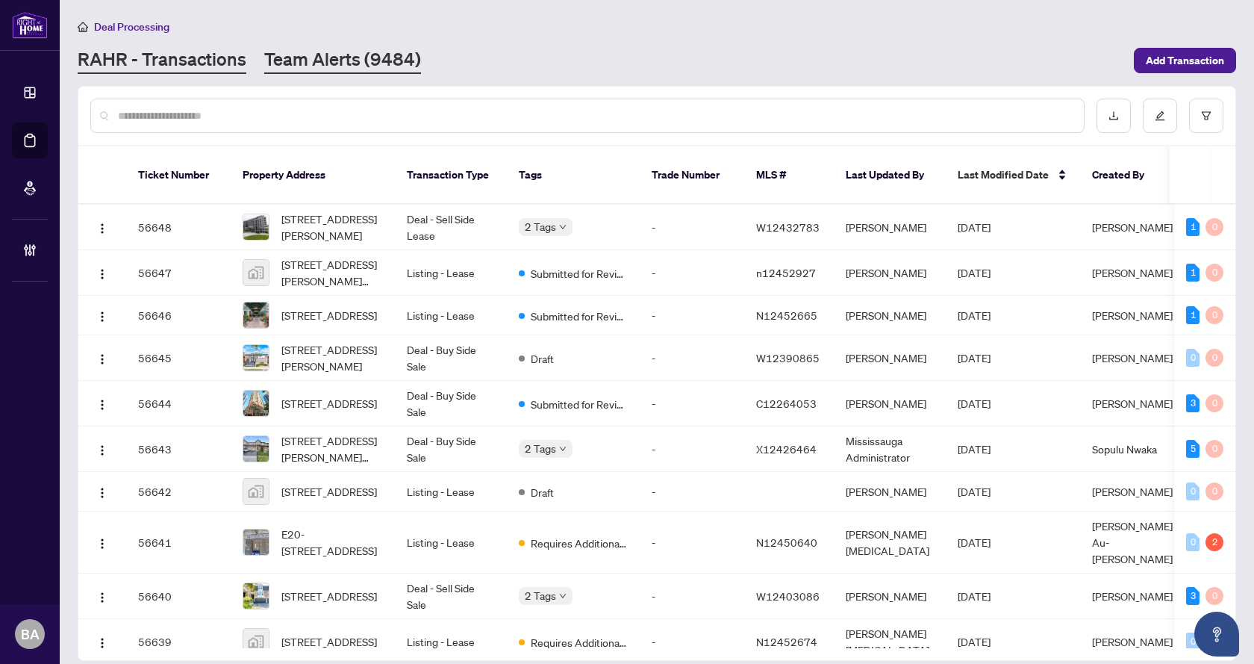
click at [335, 65] on link "Team Alerts (9484)" at bounding box center [342, 60] width 157 height 27
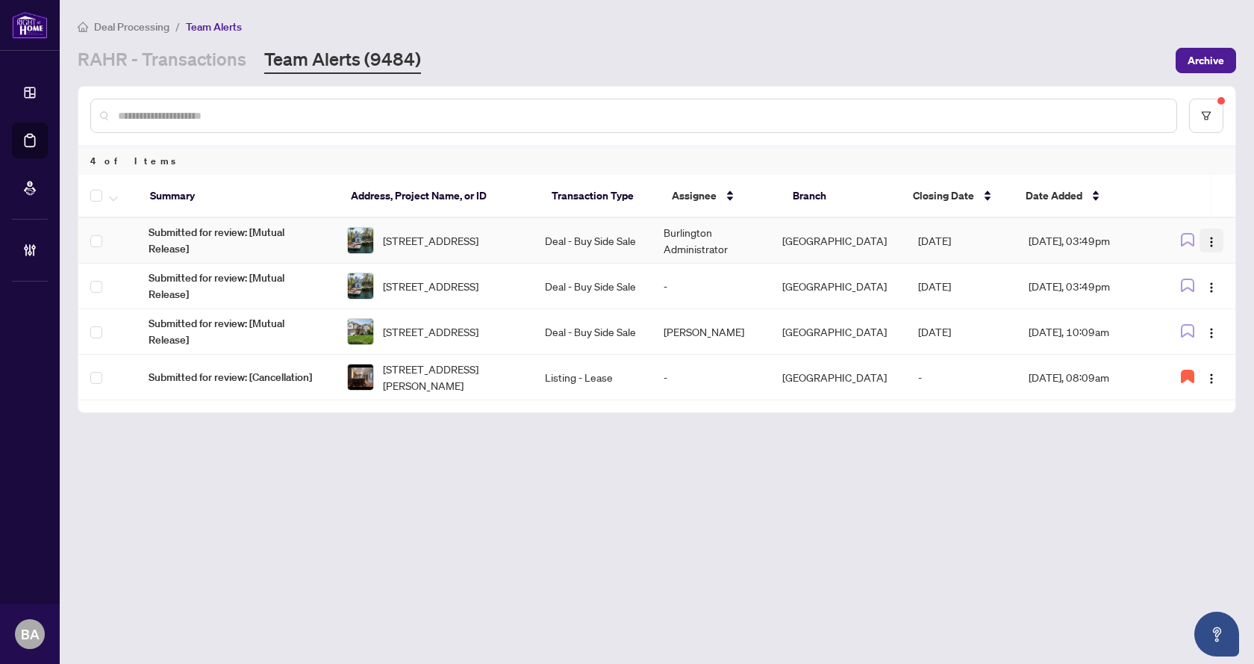
click at [1214, 242] on img "button" at bounding box center [1212, 242] width 12 height 12
click at [1181, 320] on span "Complete Item" at bounding box center [1174, 317] width 76 height 16
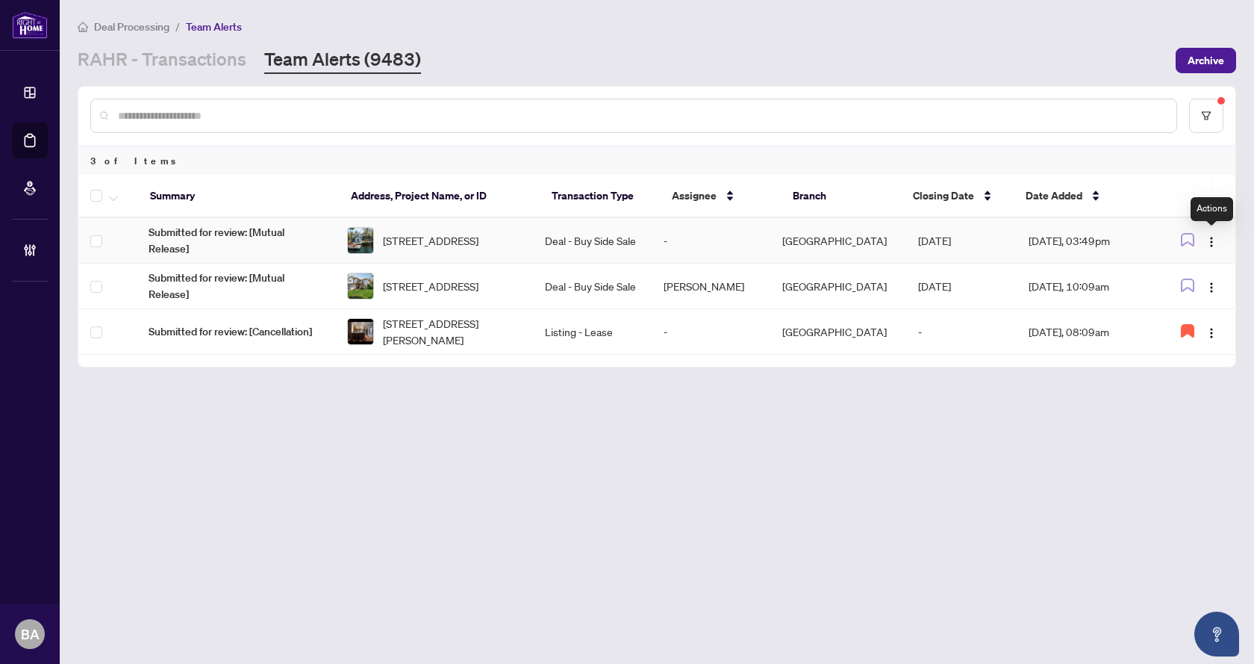
click at [1208, 242] on img "button" at bounding box center [1212, 242] width 12 height 12
click at [1199, 317] on span "Complete Item" at bounding box center [1176, 317] width 69 height 16
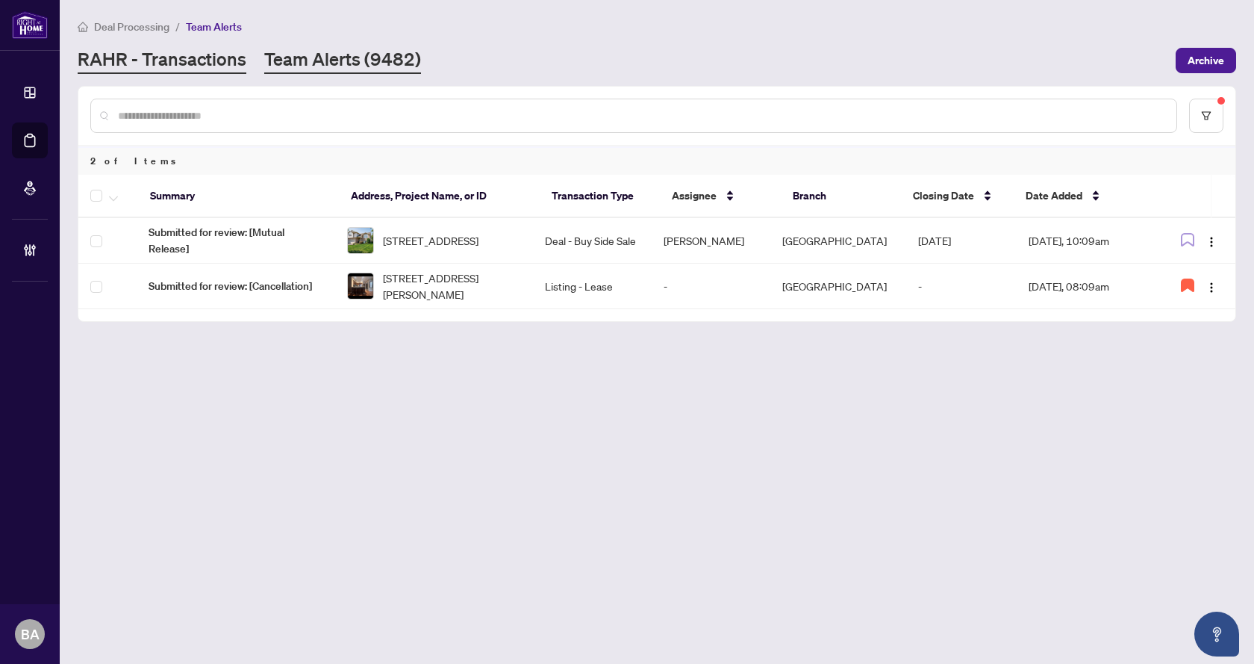
click at [159, 65] on link "RAHR - Transactions" at bounding box center [162, 60] width 169 height 27
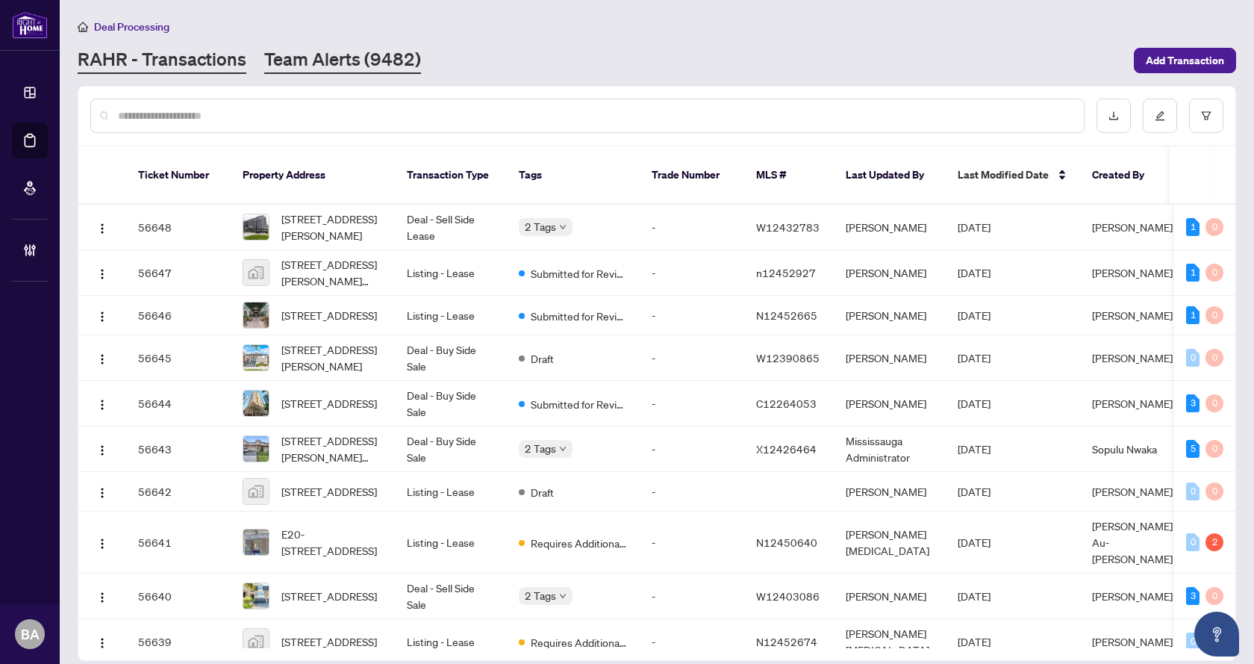
click at [368, 62] on link "Team Alerts (9482)" at bounding box center [342, 60] width 157 height 27
